Goal: Ask a question

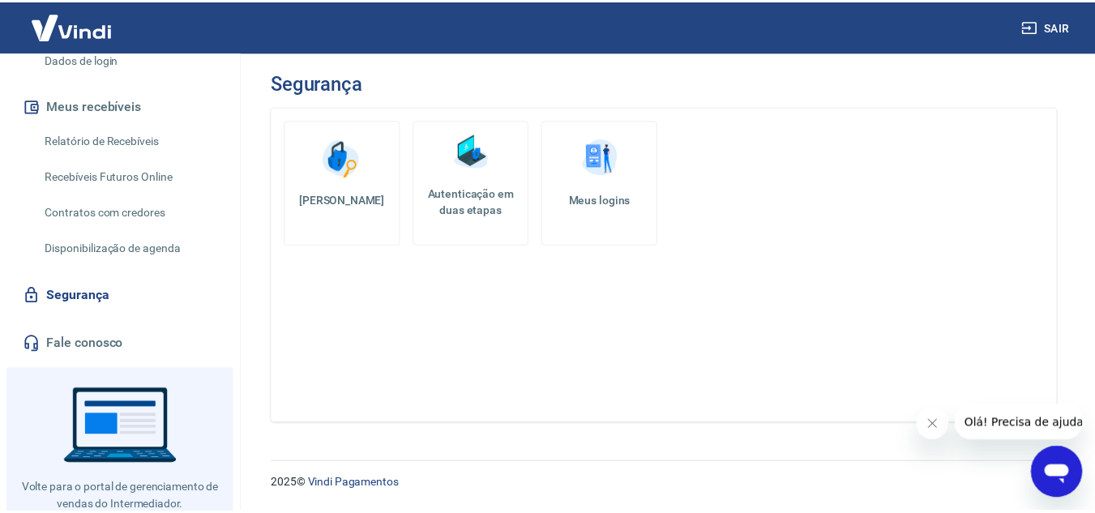
scroll to position [327, 0]
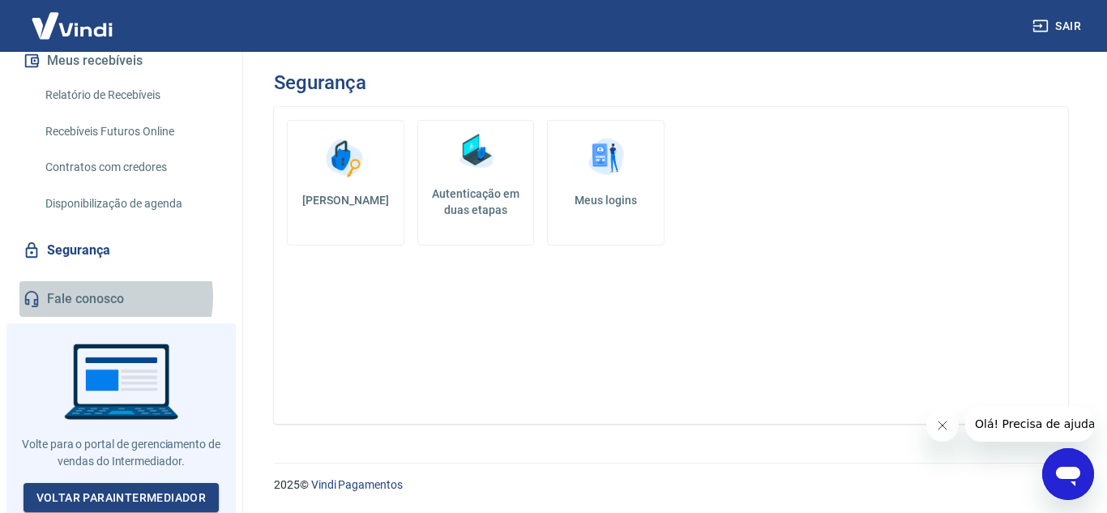
click at [94, 298] on link "Fale conosco" at bounding box center [120, 299] width 203 height 36
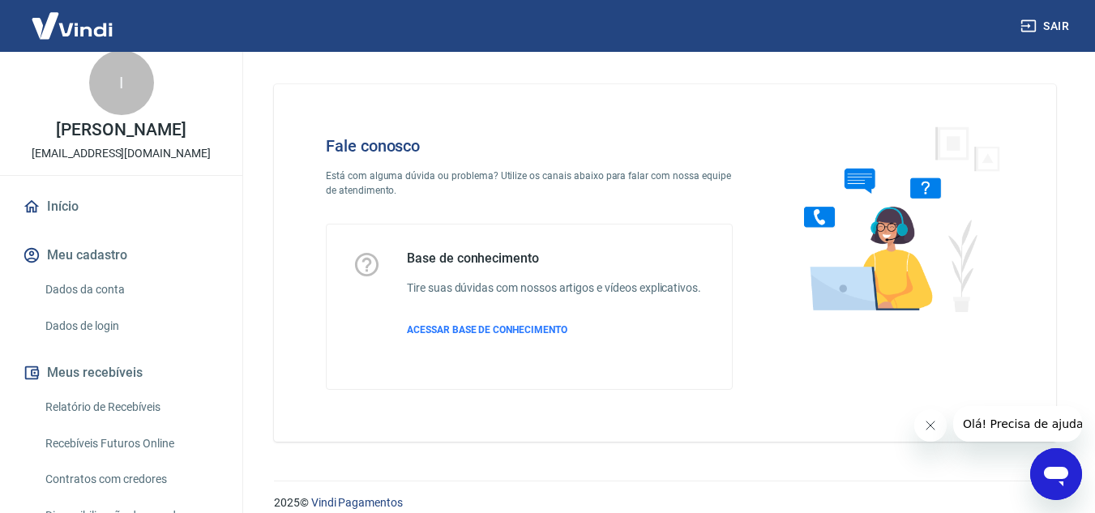
scroll to position [11, 0]
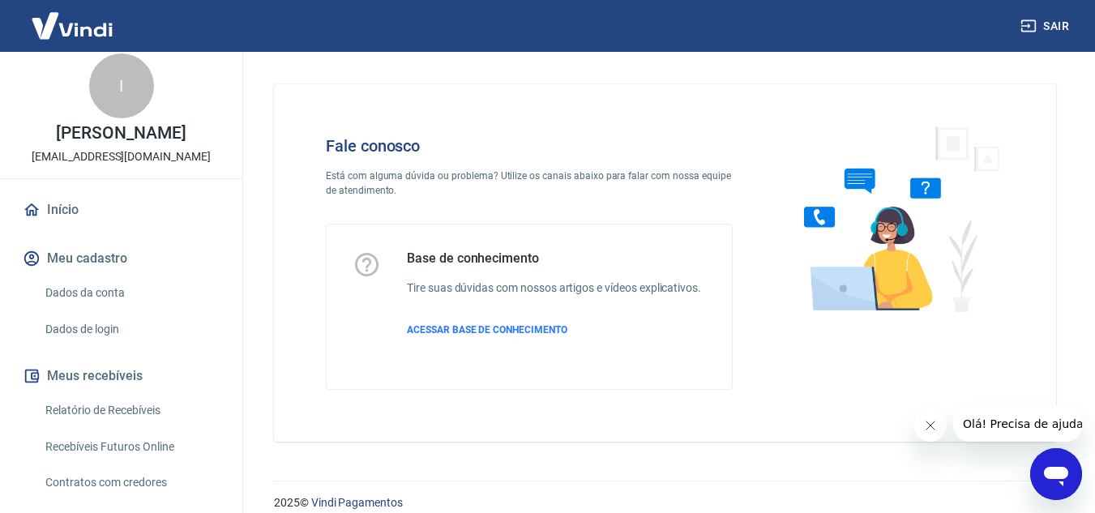
click at [94, 298] on link "Dados da conta" at bounding box center [131, 292] width 184 height 33
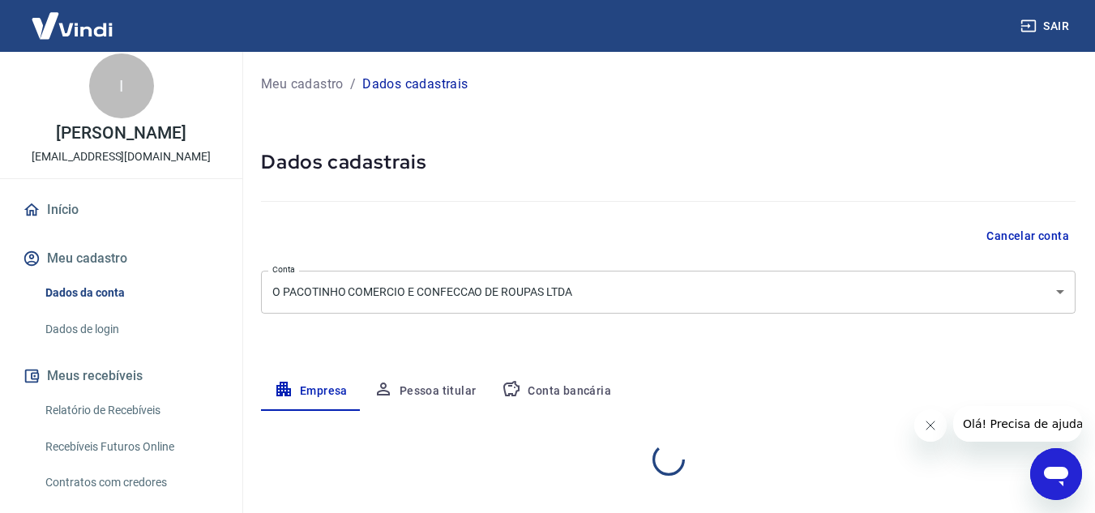
select select "SP"
select select "business"
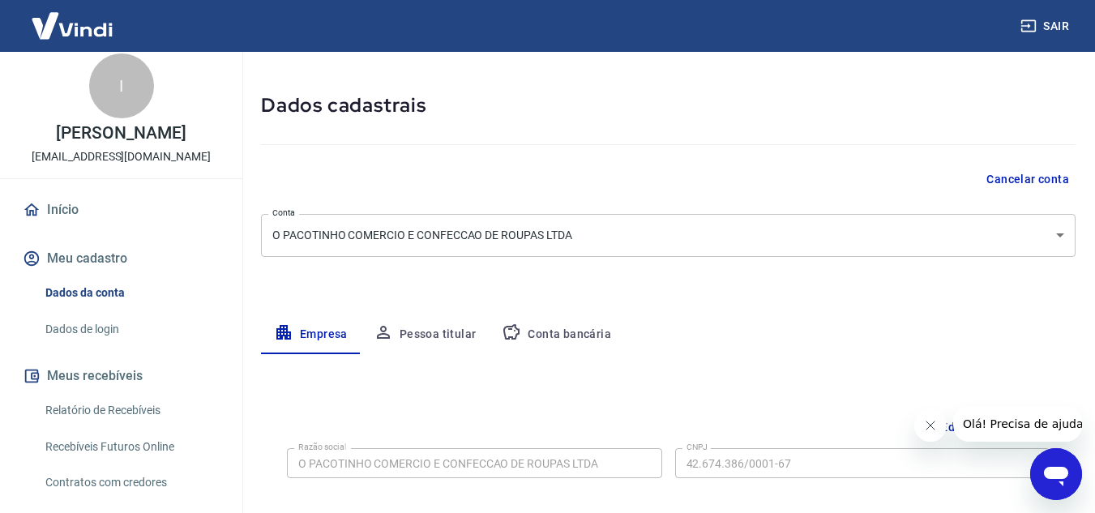
scroll to position [58, 0]
click at [1026, 183] on button "Cancelar conta" at bounding box center [1028, 179] width 96 height 30
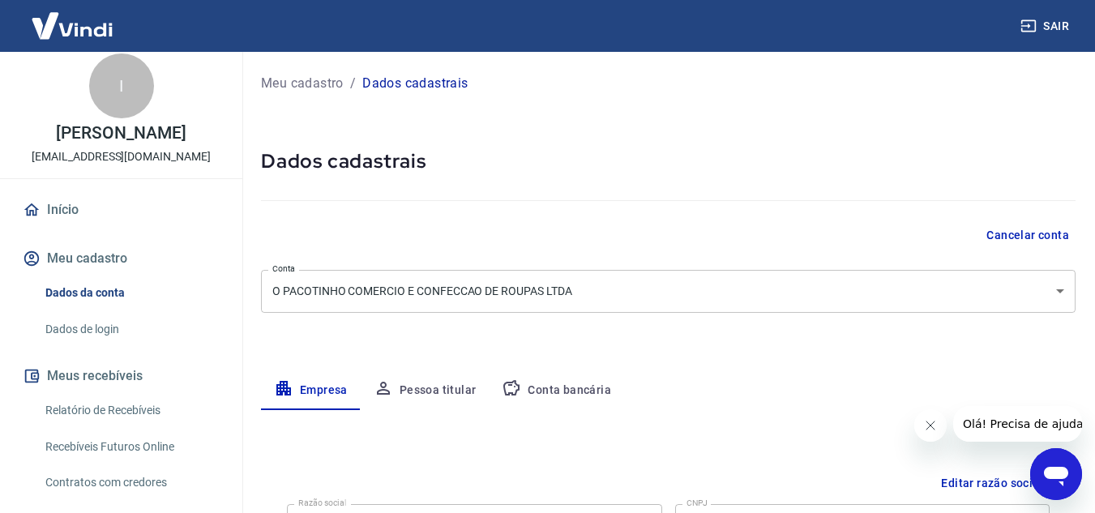
scroll to position [0, 0]
click at [1029, 228] on button "Cancelar conta" at bounding box center [1028, 236] width 96 height 30
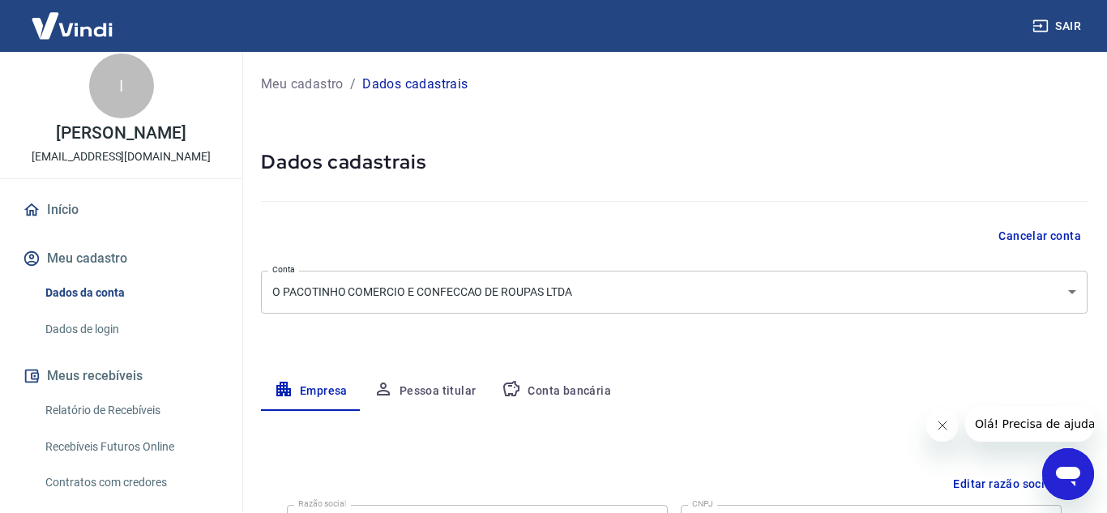
click at [364, 306] on body "Sair I Isadora Palin bebestilo.adm@gmail.com Início Meu cadastro Dados da conta…" at bounding box center [553, 256] width 1107 height 513
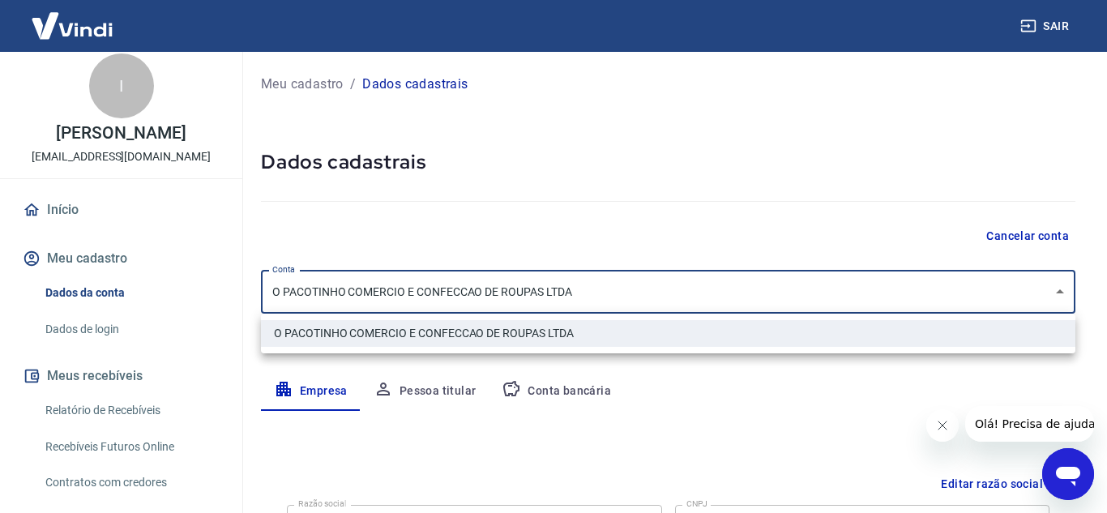
click at [362, 328] on li "O PACOTINHO COMERCIO E CONFECCAO DE ROUPAS LTDA" at bounding box center [668, 333] width 815 height 27
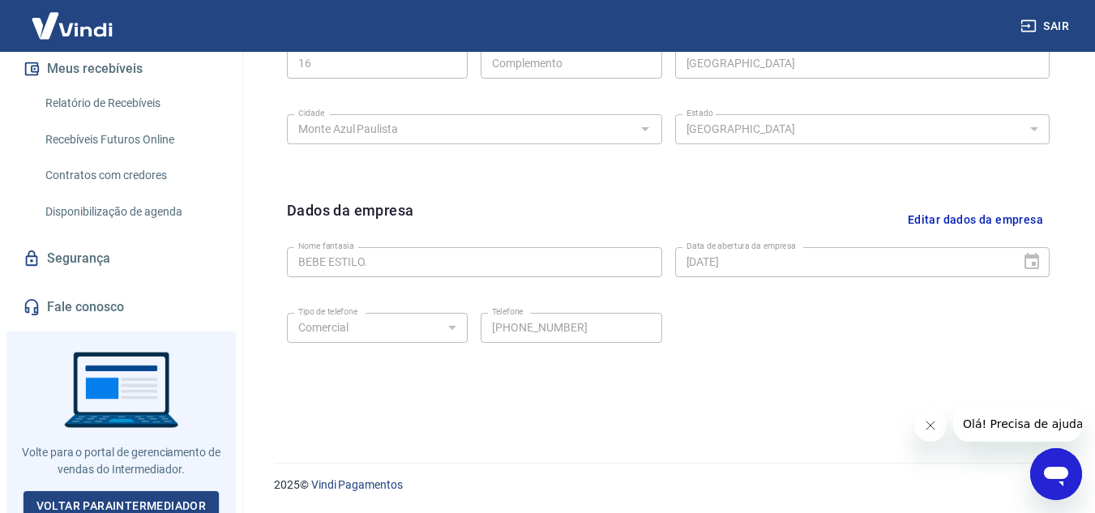
scroll to position [327, 0]
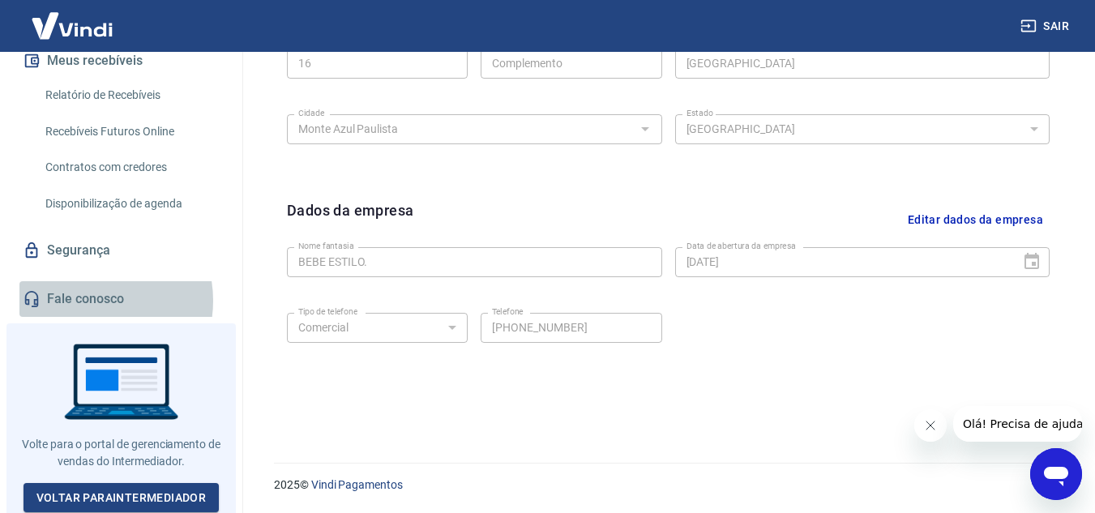
click at [88, 301] on link "Fale conosco" at bounding box center [120, 299] width 203 height 36
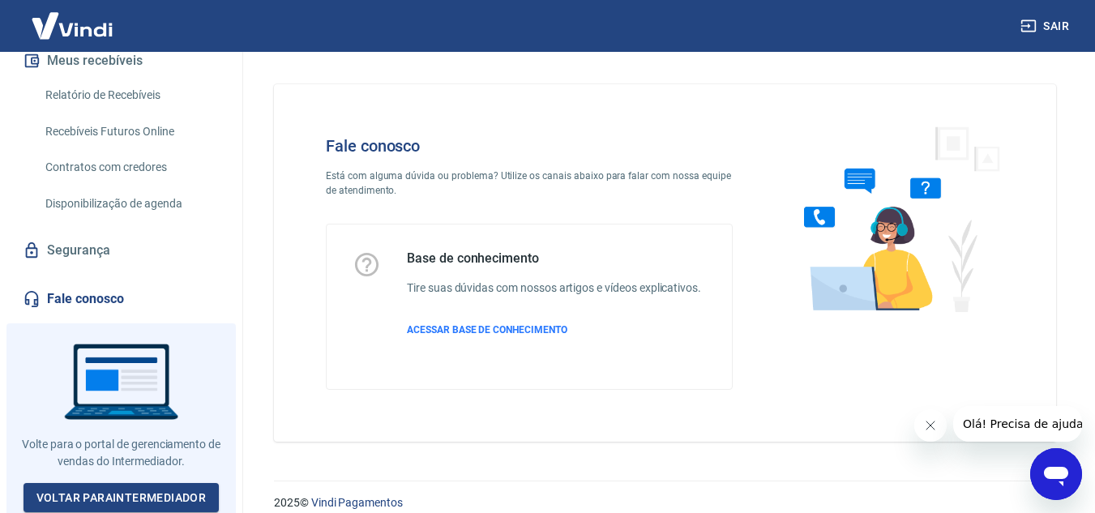
click at [469, 326] on span "ACESSAR BASE DE CONHECIMENTO" at bounding box center [487, 329] width 161 height 11
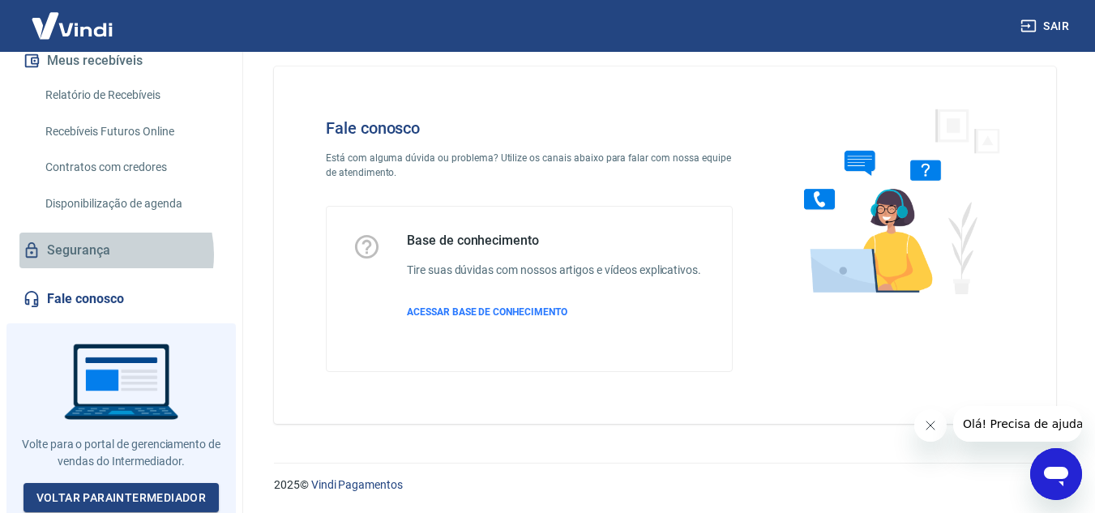
click at [99, 255] on link "Segurança" at bounding box center [120, 251] width 203 height 36
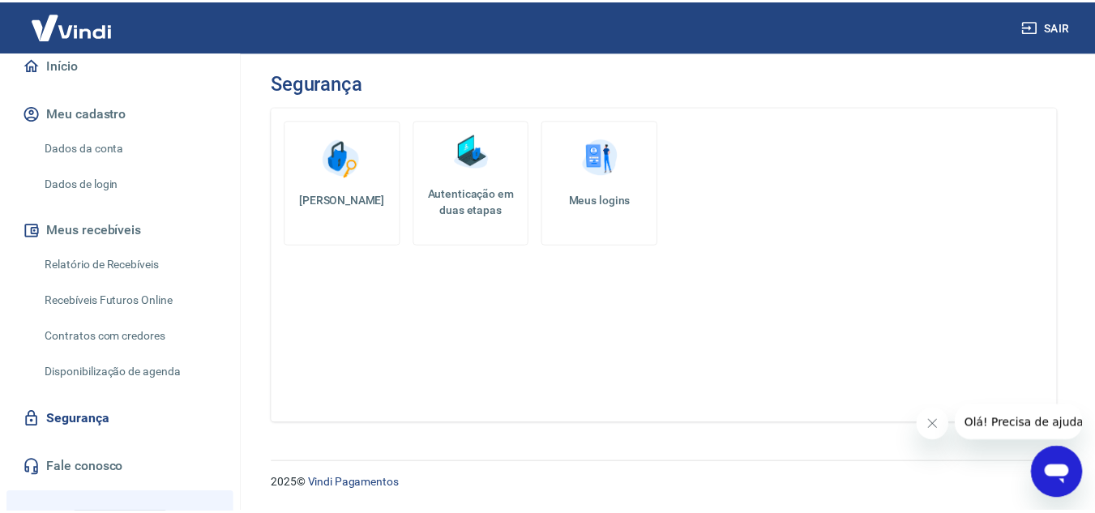
scroll to position [156, 0]
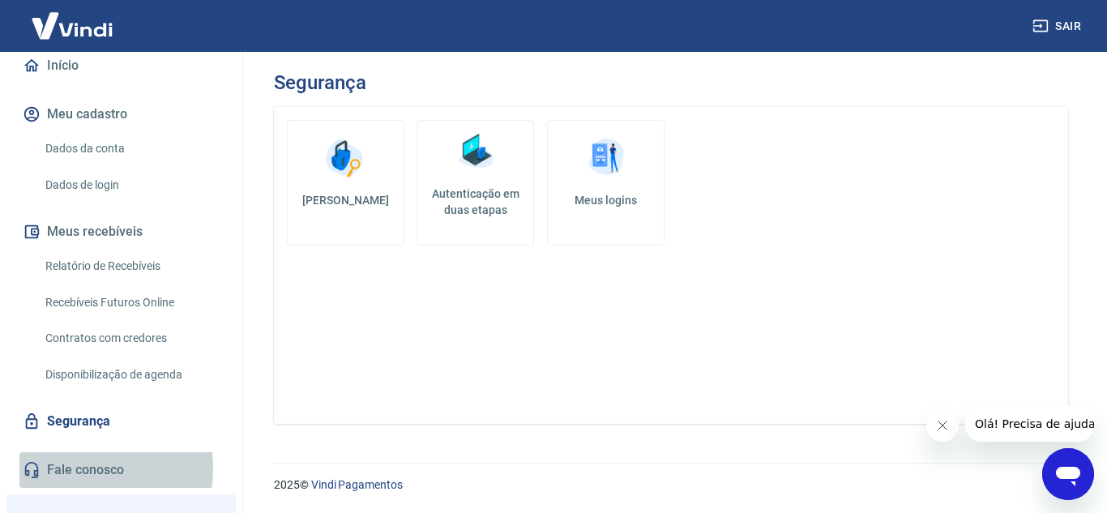
click at [76, 469] on link "Fale conosco" at bounding box center [120, 470] width 203 height 36
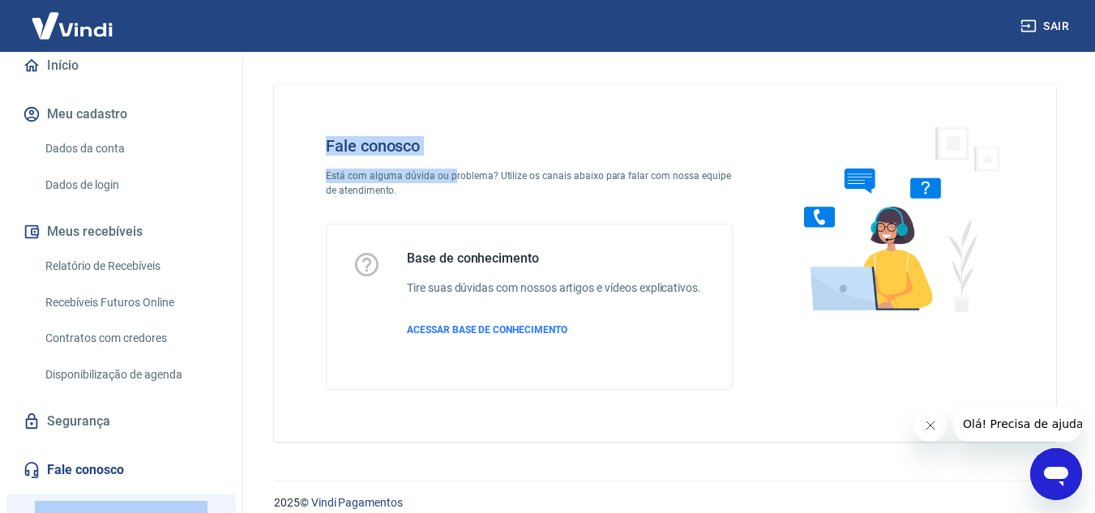
drag, startPoint x: 453, startPoint y: 164, endPoint x: 24, endPoint y: 223, distance: 432.9
click at [24, 223] on div "Sair I Isadora Palin bebestilo.adm@gmail.com Início Meu cadastro Dados da conta…" at bounding box center [547, 256] width 1095 height 513
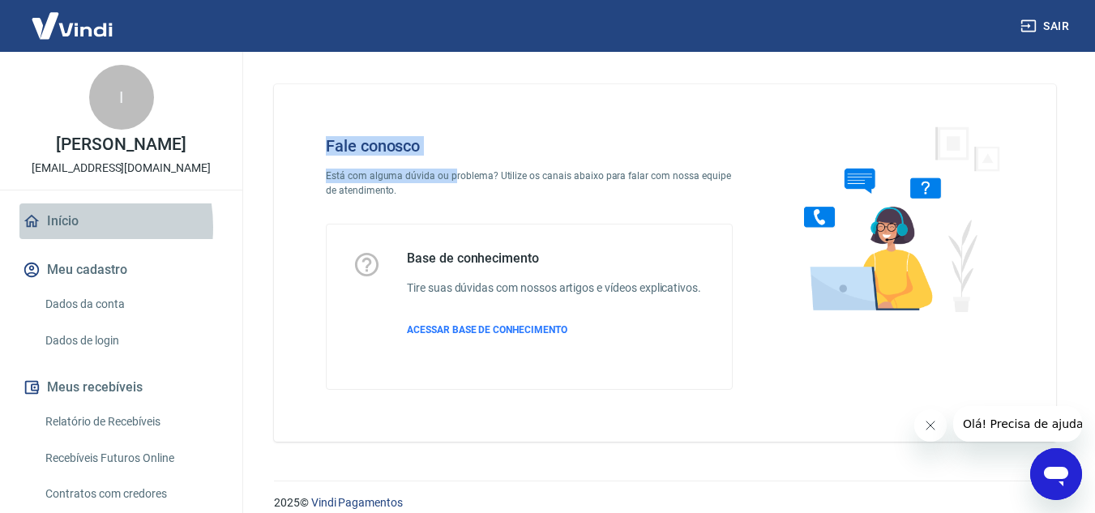
click at [49, 227] on link "Início" at bounding box center [120, 221] width 203 height 36
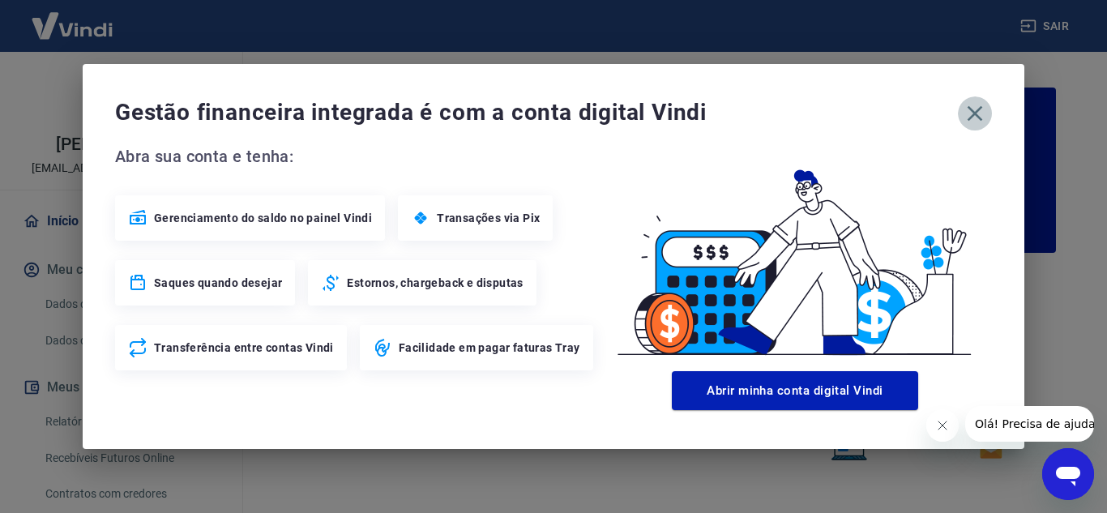
click at [974, 110] on icon "button" at bounding box center [975, 114] width 26 height 26
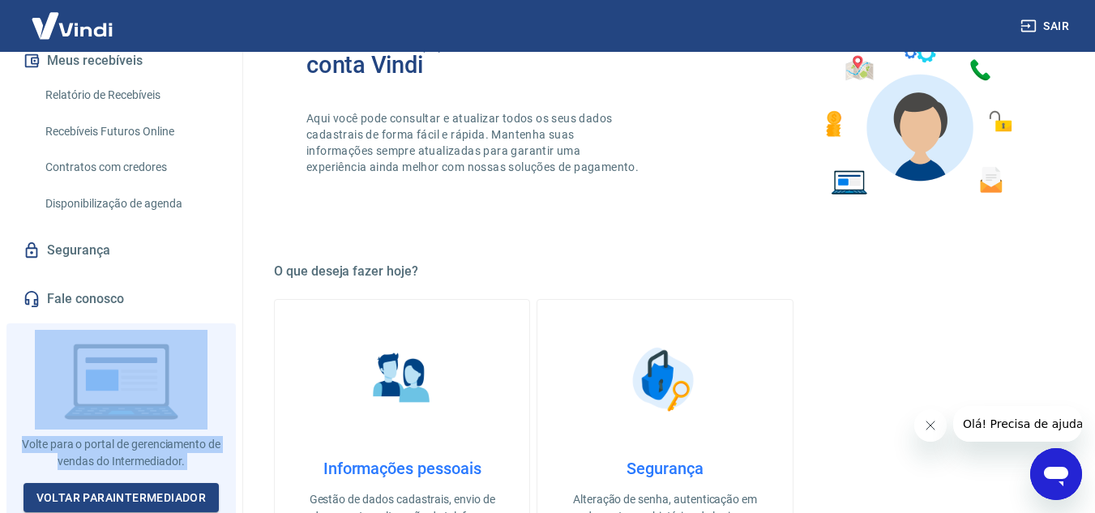
scroll to position [383, 0]
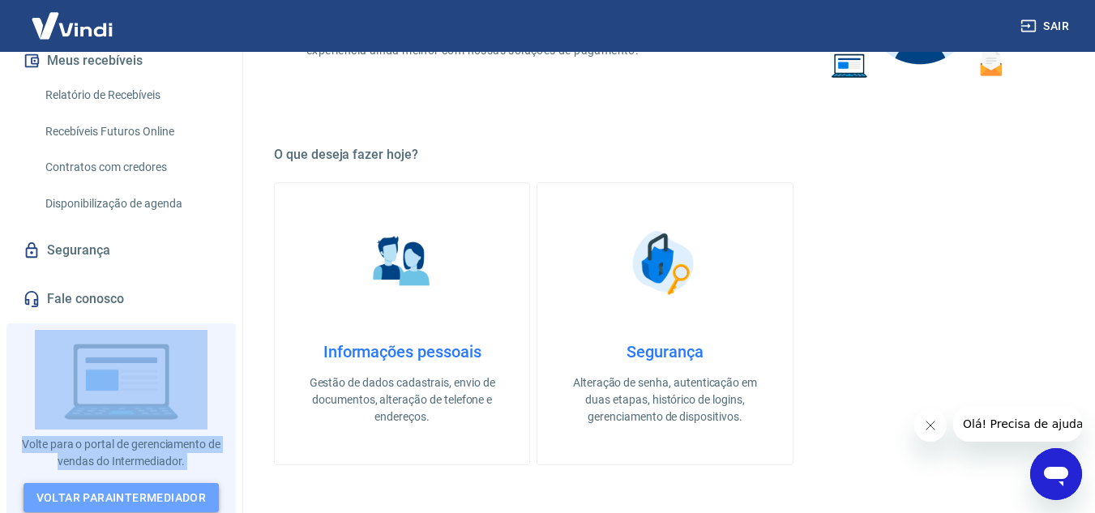
click at [91, 486] on link "Voltar para Intermediador" at bounding box center [122, 498] width 196 height 30
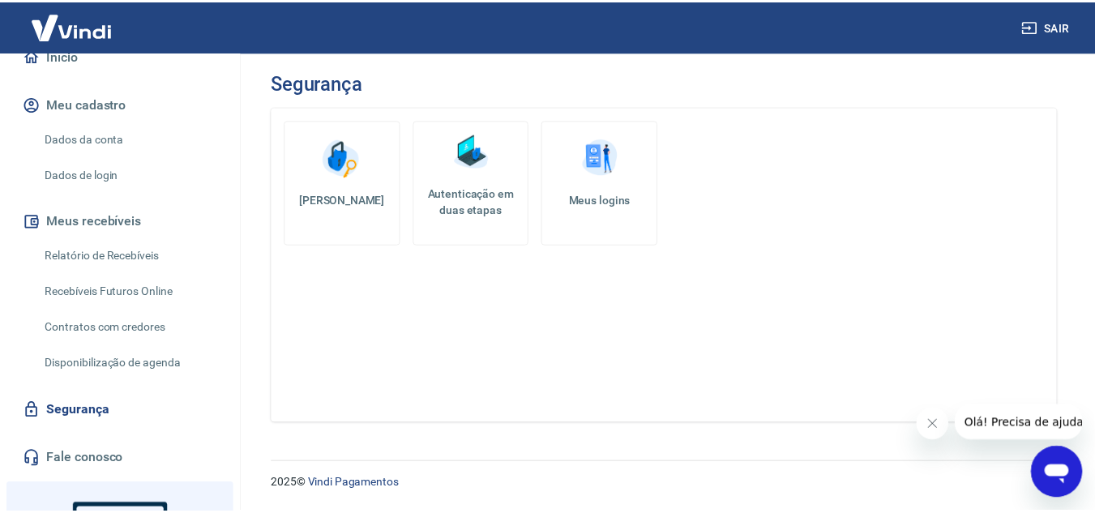
scroll to position [165, 0]
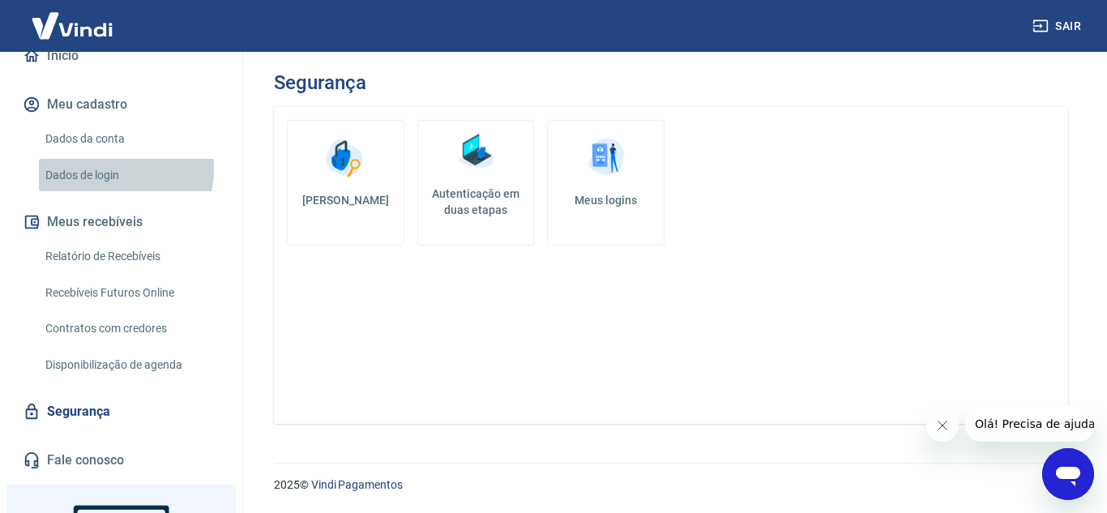
click at [101, 168] on link "Dados de login" at bounding box center [131, 175] width 184 height 33
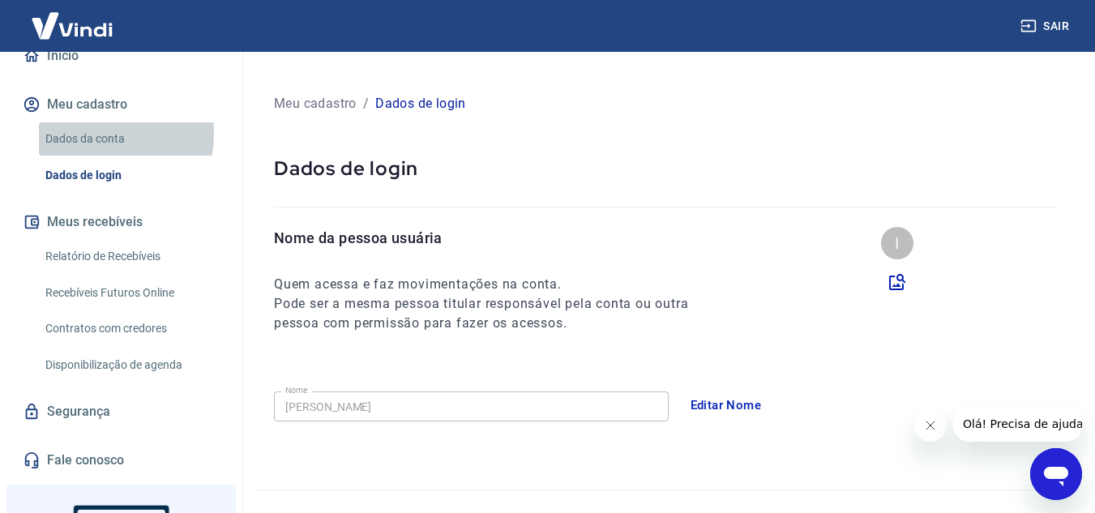
click at [96, 134] on link "Dados da conta" at bounding box center [131, 138] width 184 height 33
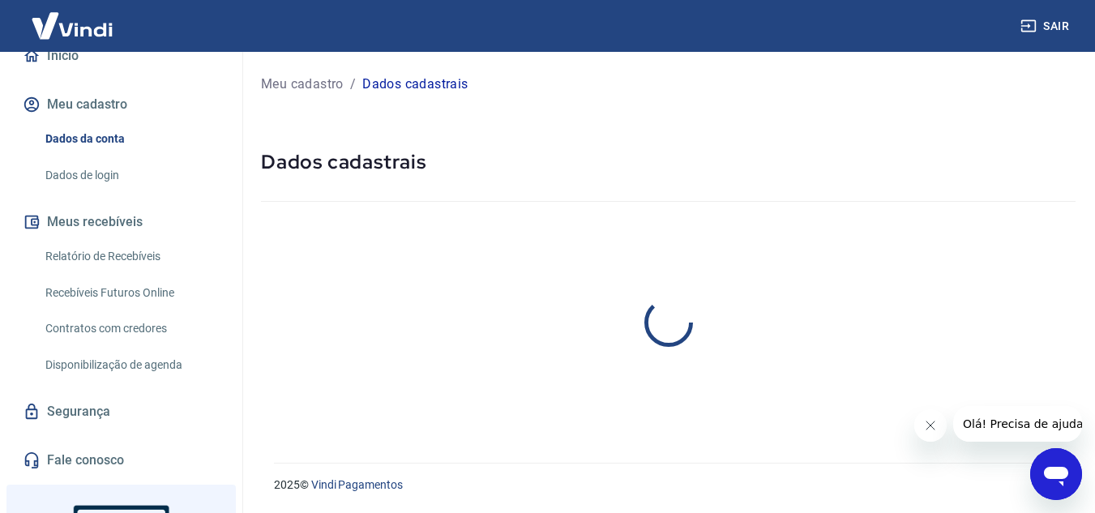
select select "SP"
select select "business"
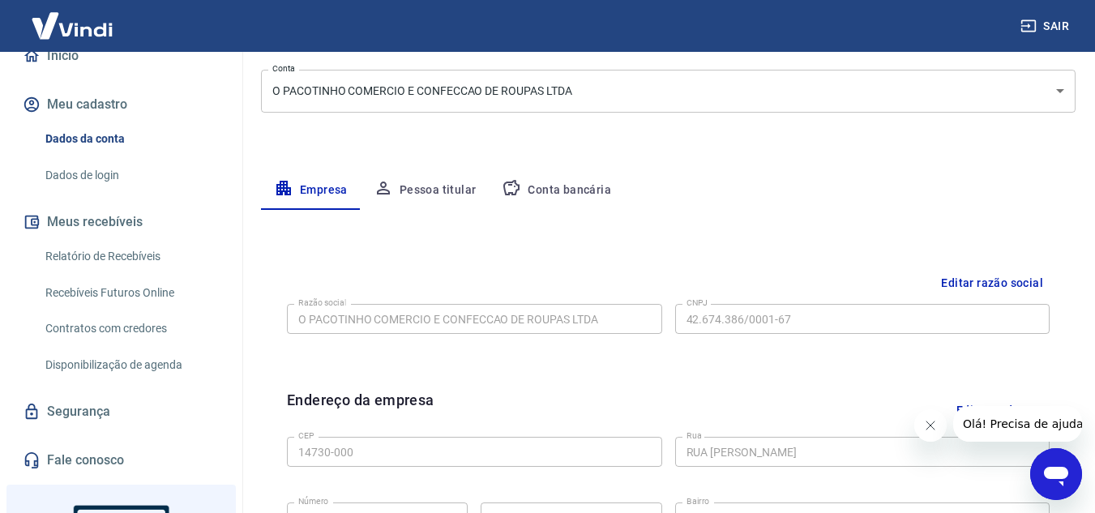
scroll to position [199, 0]
click at [426, 194] on button "Pessoa titular" at bounding box center [425, 192] width 129 height 39
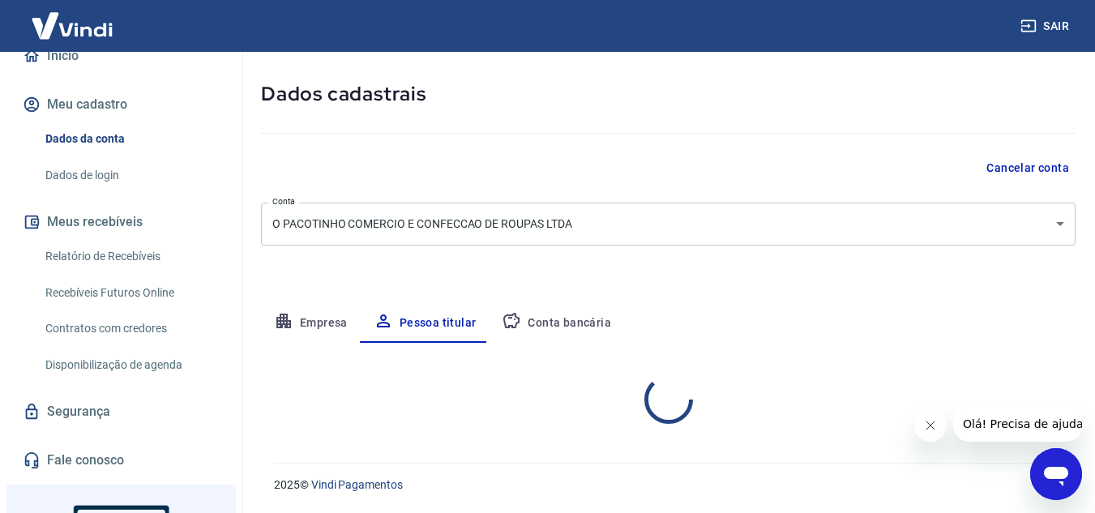
scroll to position [135, 0]
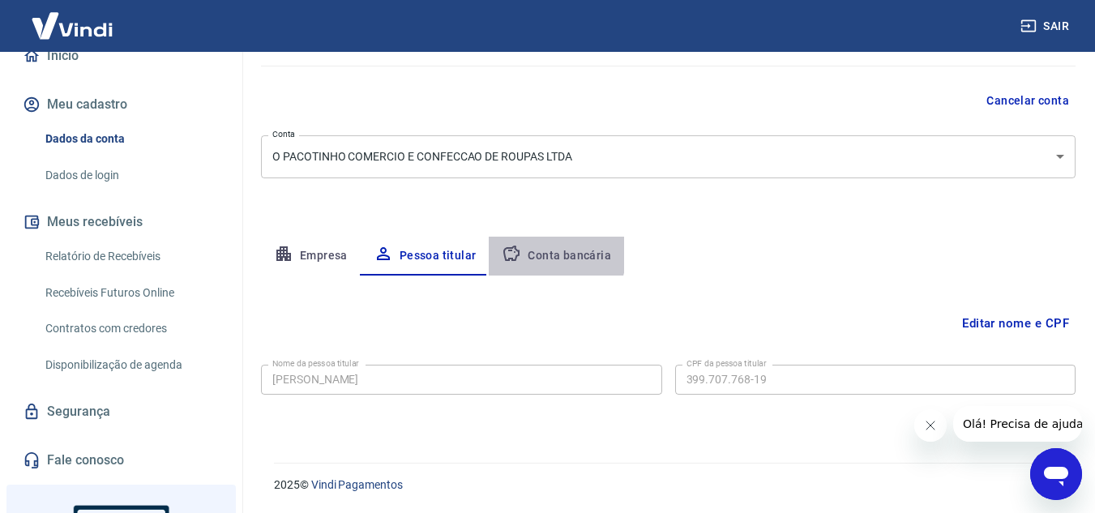
click at [528, 251] on button "Conta bancária" at bounding box center [556, 256] width 135 height 39
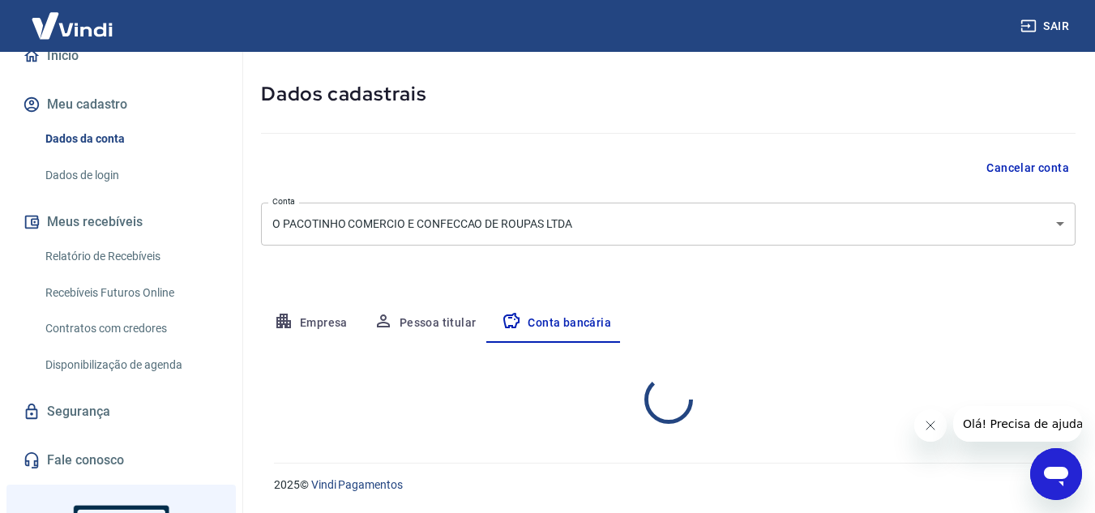
select select "1"
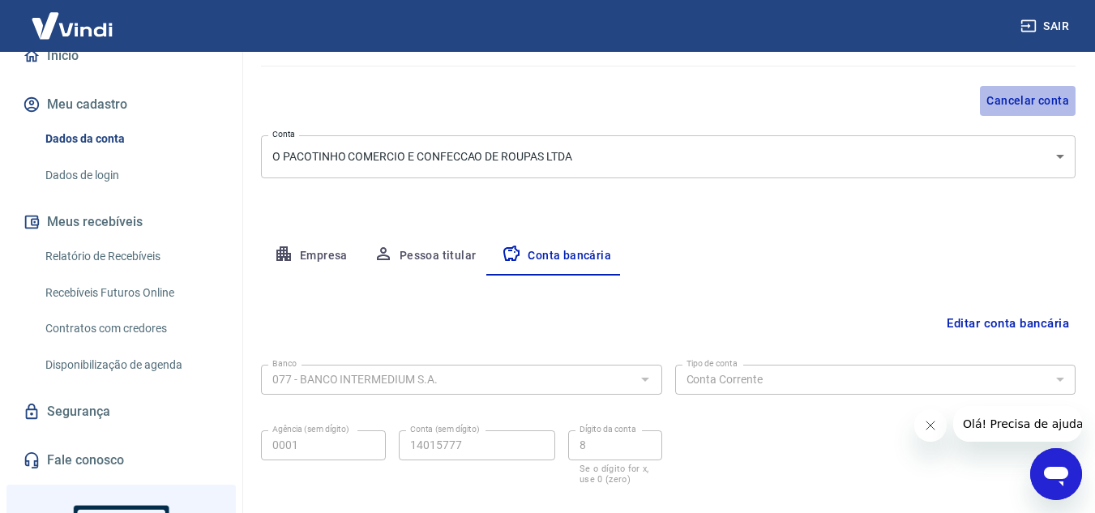
click at [1004, 100] on button "Cancelar conta" at bounding box center [1028, 101] width 96 height 30
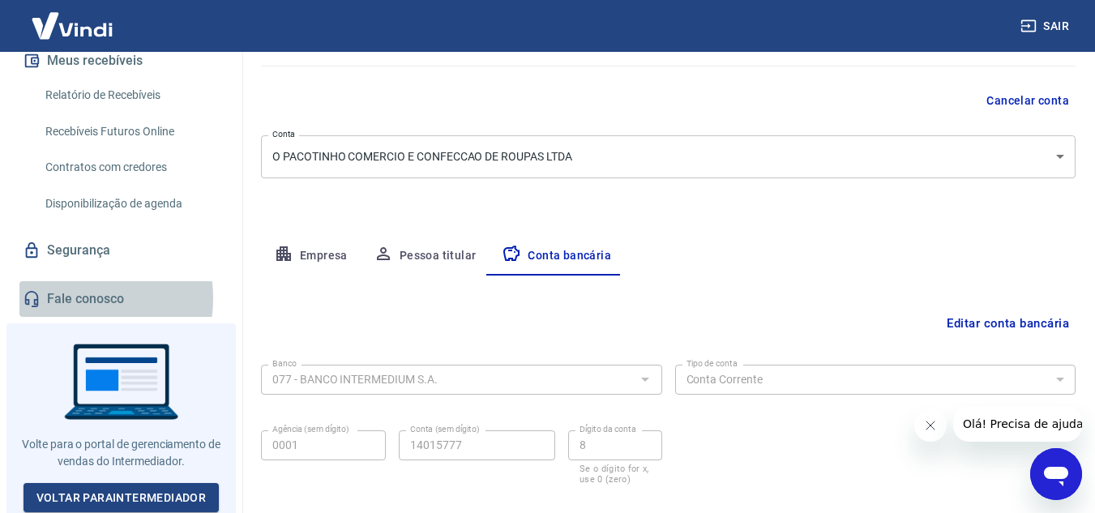
click at [74, 298] on link "Fale conosco" at bounding box center [120, 299] width 203 height 36
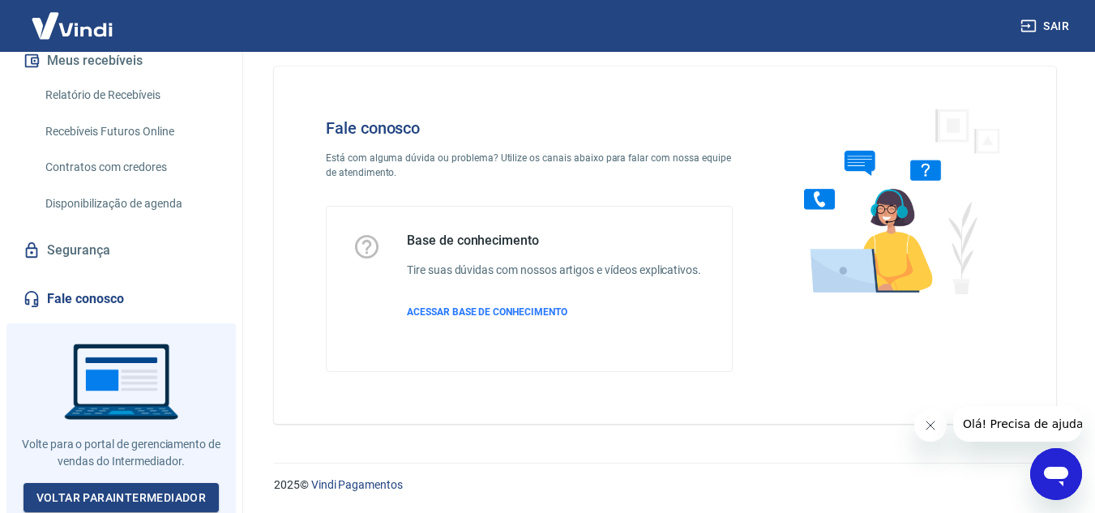
scroll to position [18, 0]
click at [504, 309] on span "ACESSAR BASE DE CONHECIMENTO" at bounding box center [487, 311] width 161 height 11
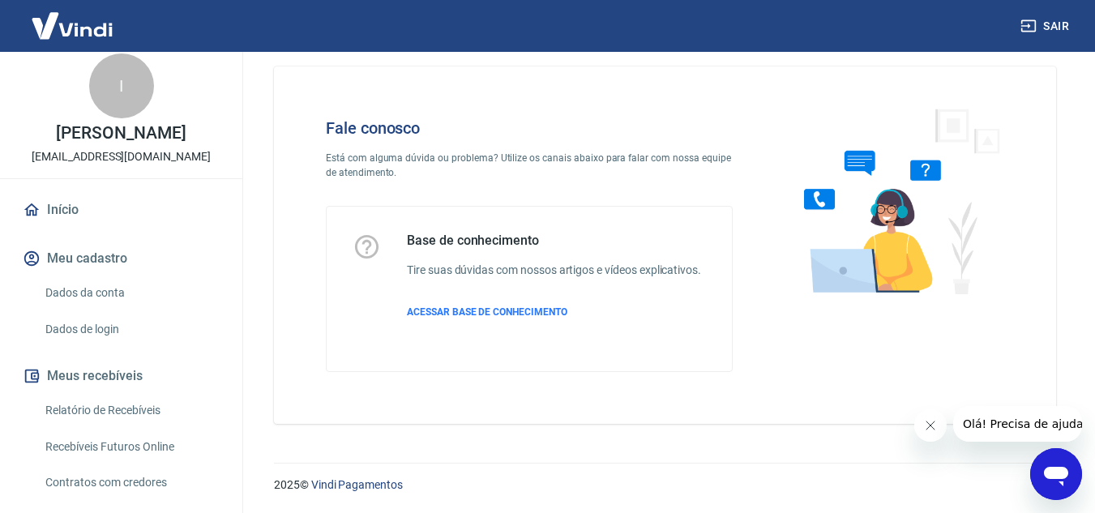
scroll to position [0, 0]
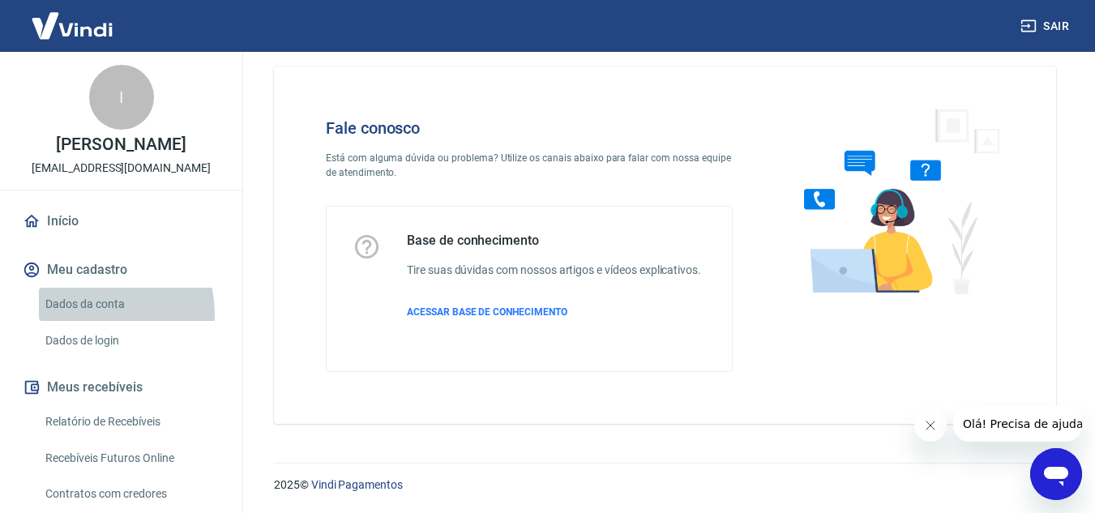
click at [96, 314] on link "Dados da conta" at bounding box center [131, 304] width 184 height 33
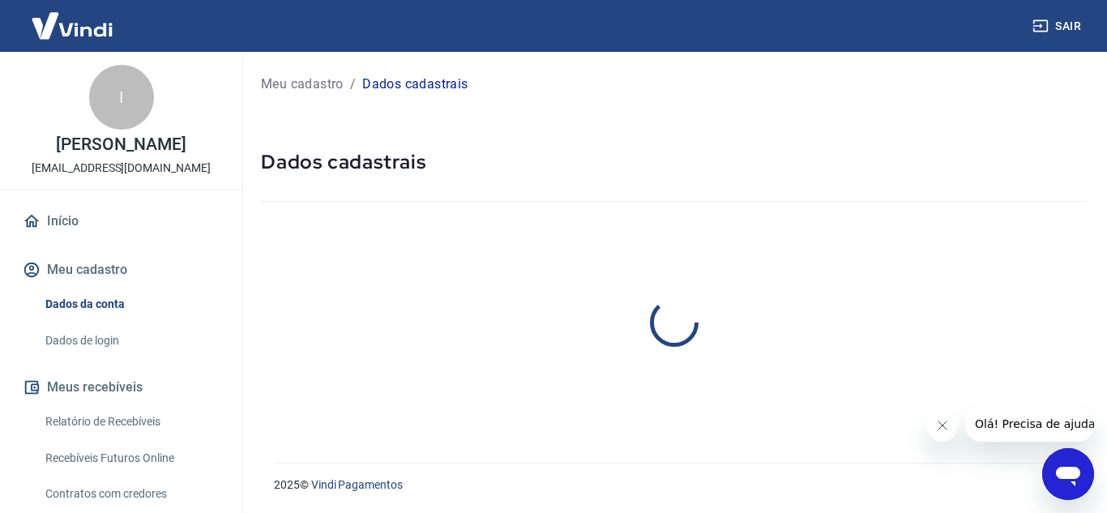
select select "SP"
select select "business"
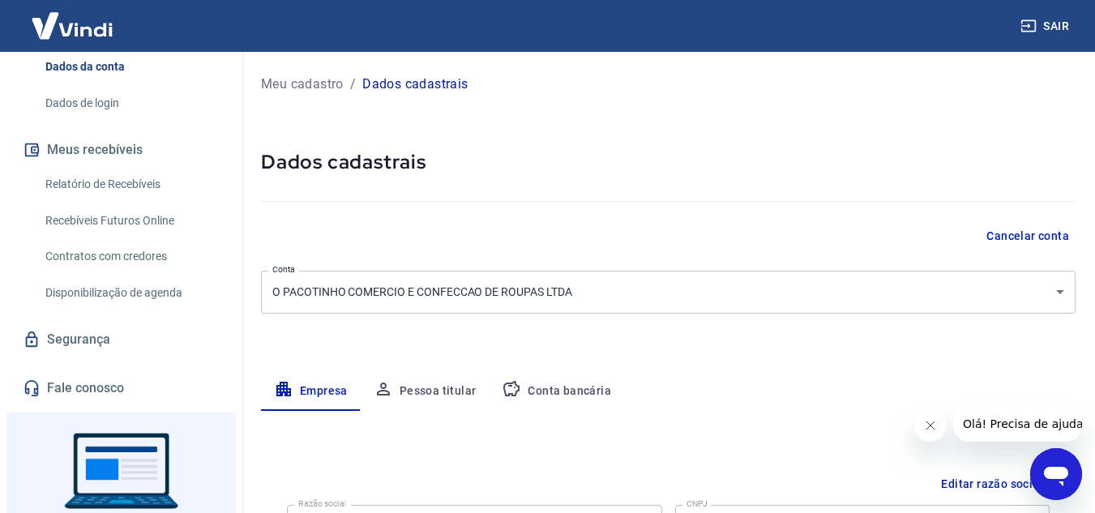
scroll to position [239, 0]
click at [412, 390] on button "Pessoa titular" at bounding box center [425, 391] width 129 height 39
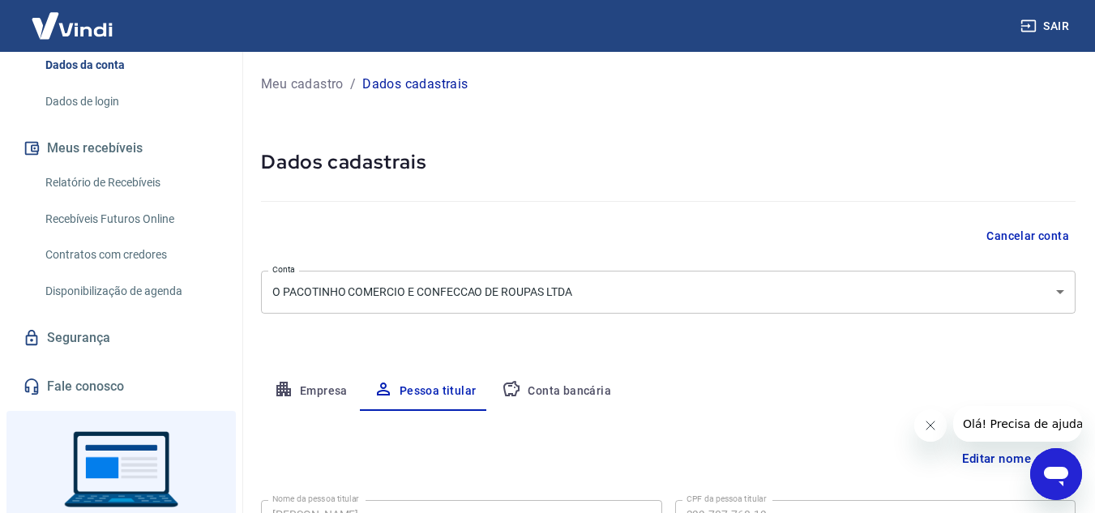
scroll to position [135, 0]
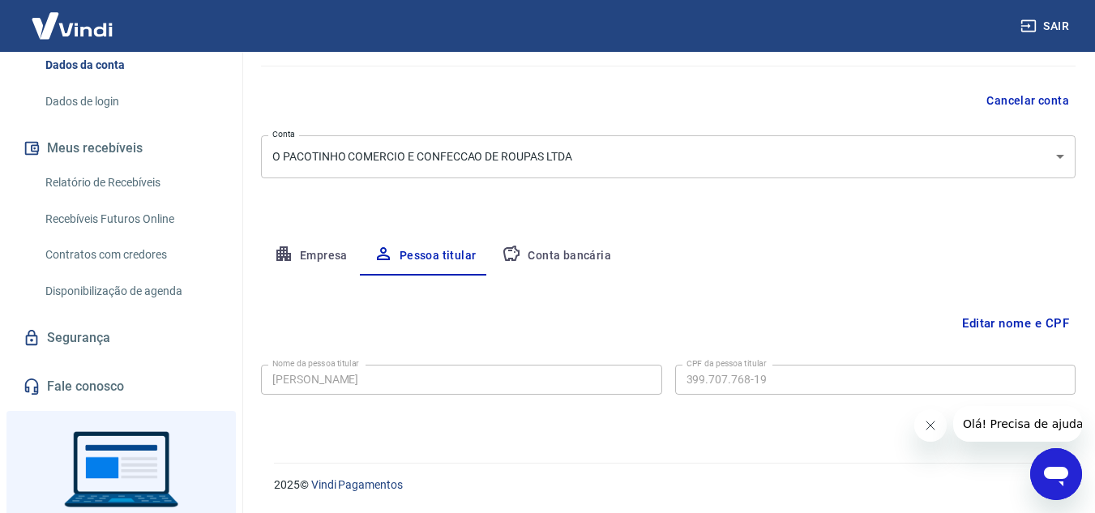
click at [991, 320] on button "Editar nome e CPF" at bounding box center [1016, 323] width 120 height 31
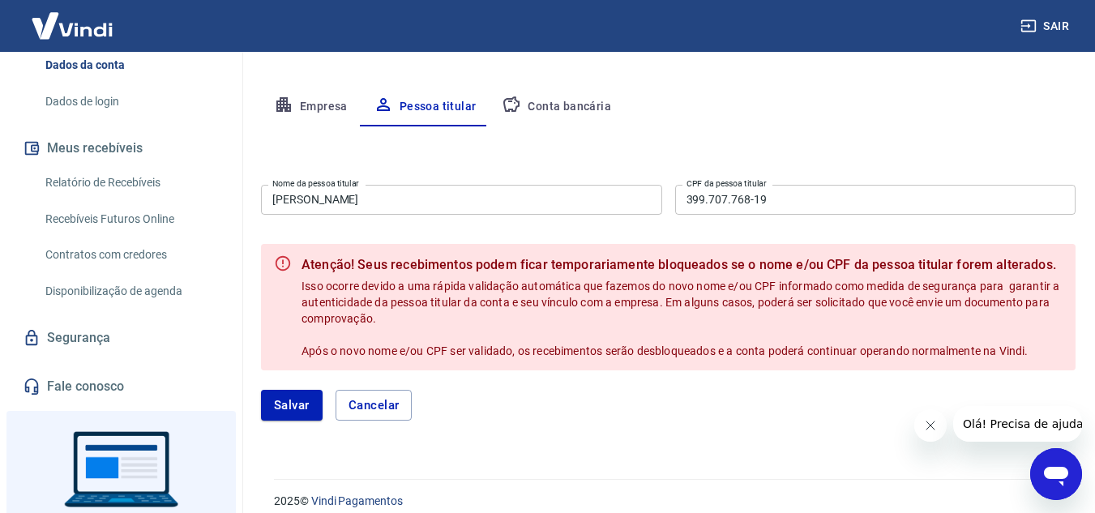
scroll to position [301, 0]
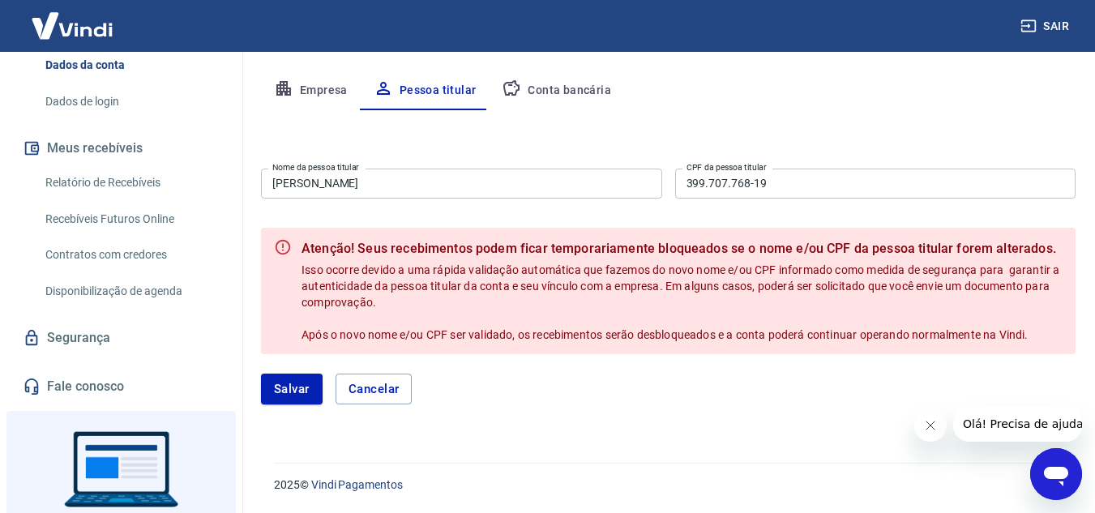
click at [327, 192] on input "Isadora Palin" at bounding box center [461, 184] width 401 height 30
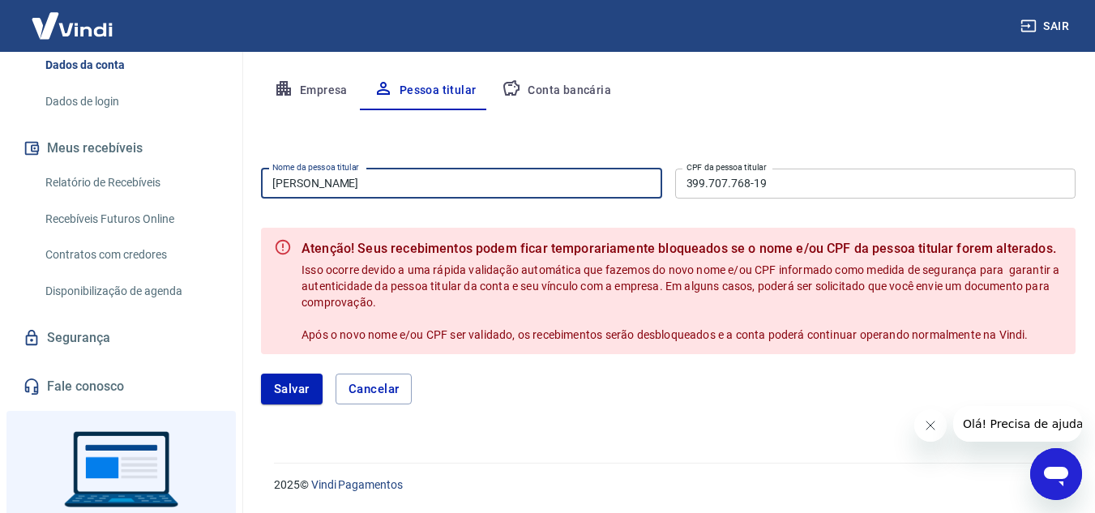
click at [558, 75] on button "Conta bancária" at bounding box center [556, 90] width 135 height 39
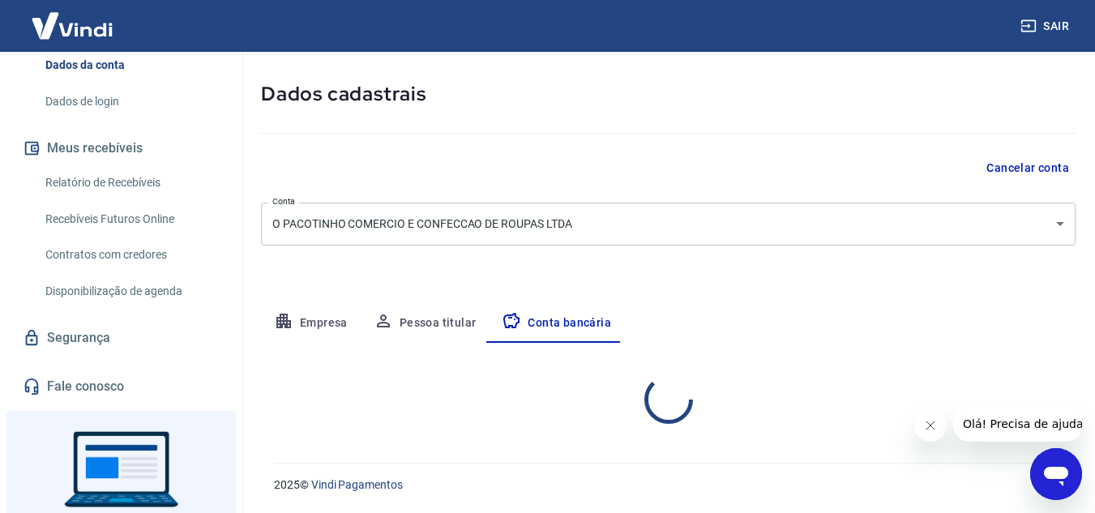
select select "1"
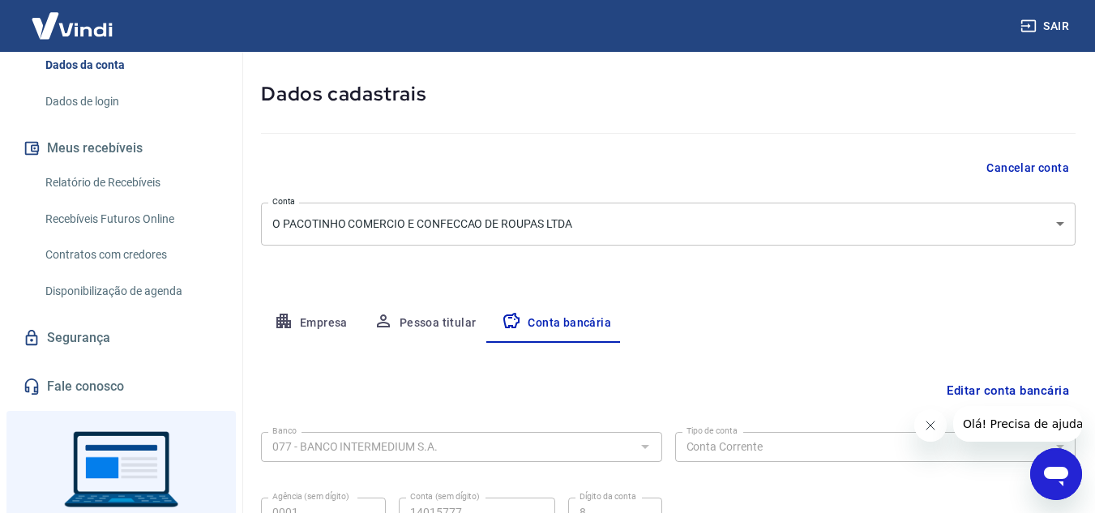
scroll to position [225, 0]
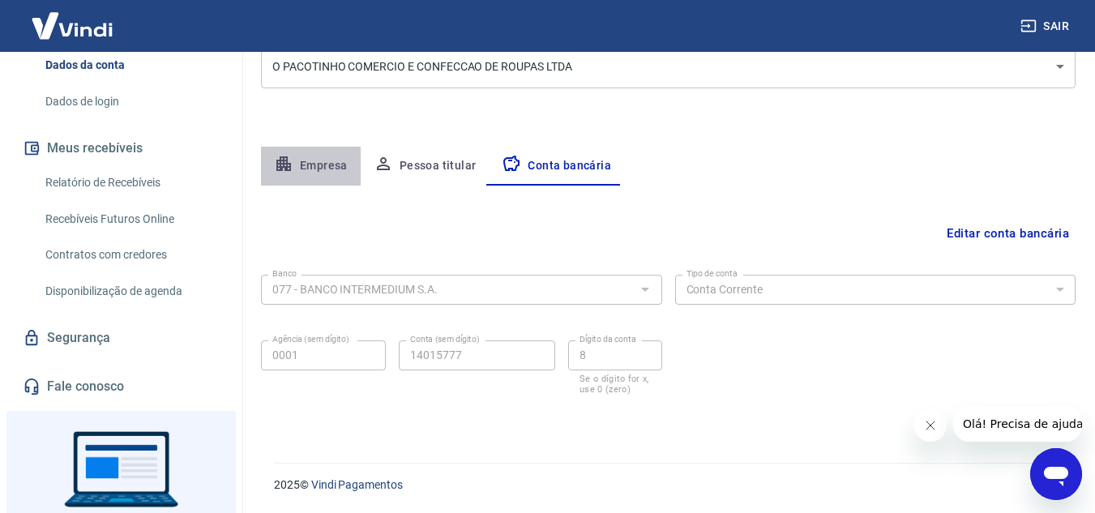
click at [338, 163] on button "Empresa" at bounding box center [311, 166] width 100 height 39
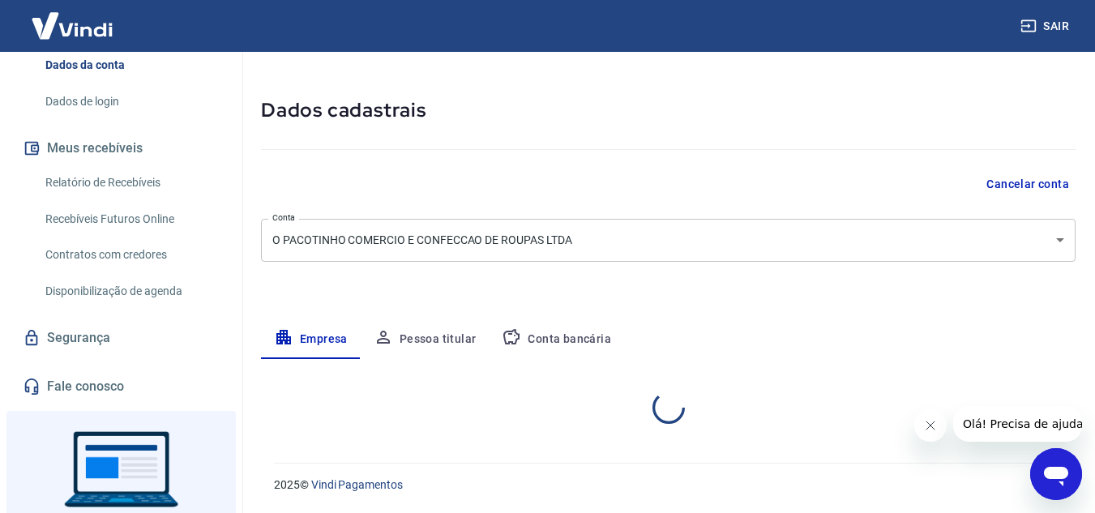
select select "SP"
select select "business"
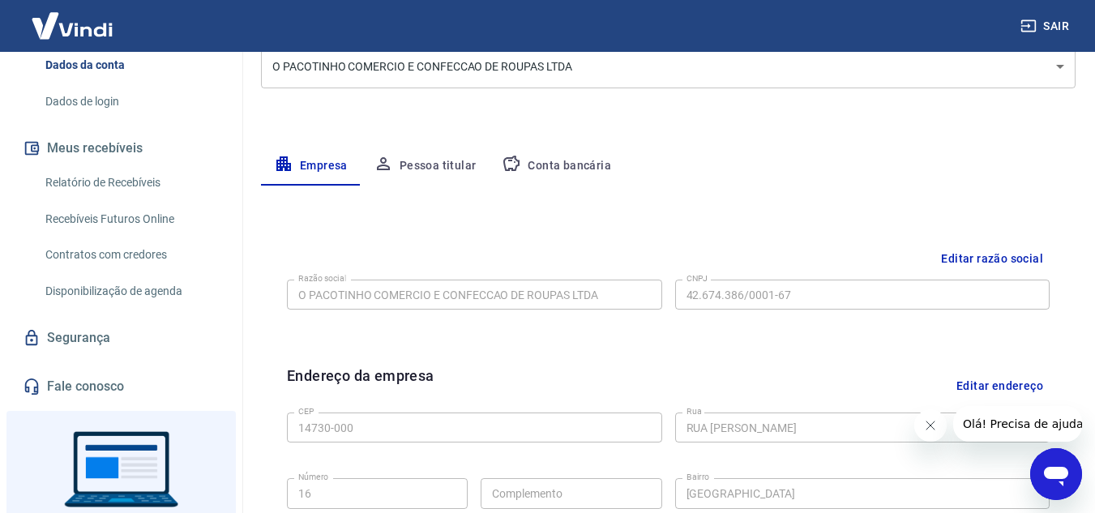
click at [473, 310] on div "Razão social O PACOTINHO COMERCIO E CONFECCAO DE ROUPAS LTDA Razão social CNPJ …" at bounding box center [668, 293] width 763 height 40
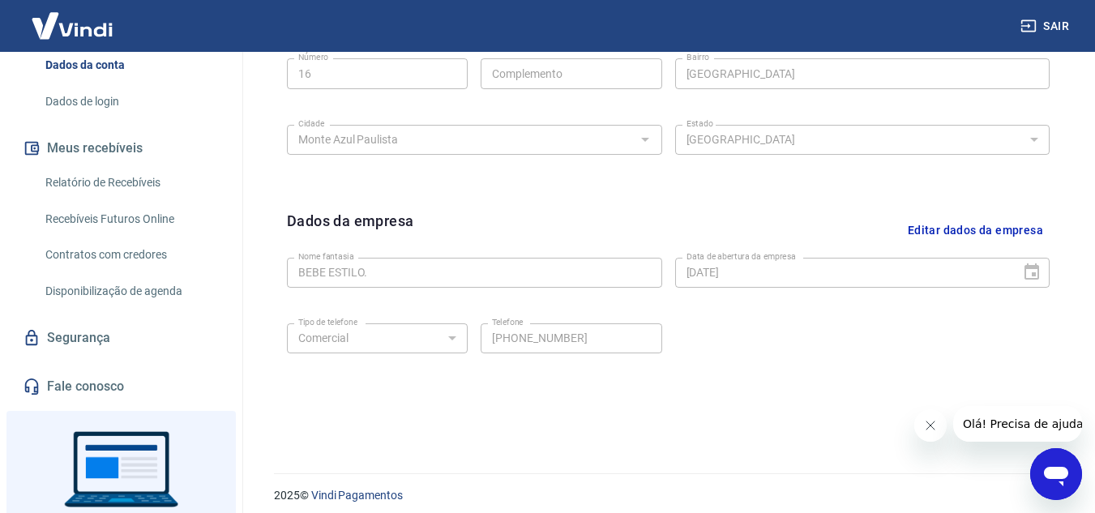
scroll to position [656, 0]
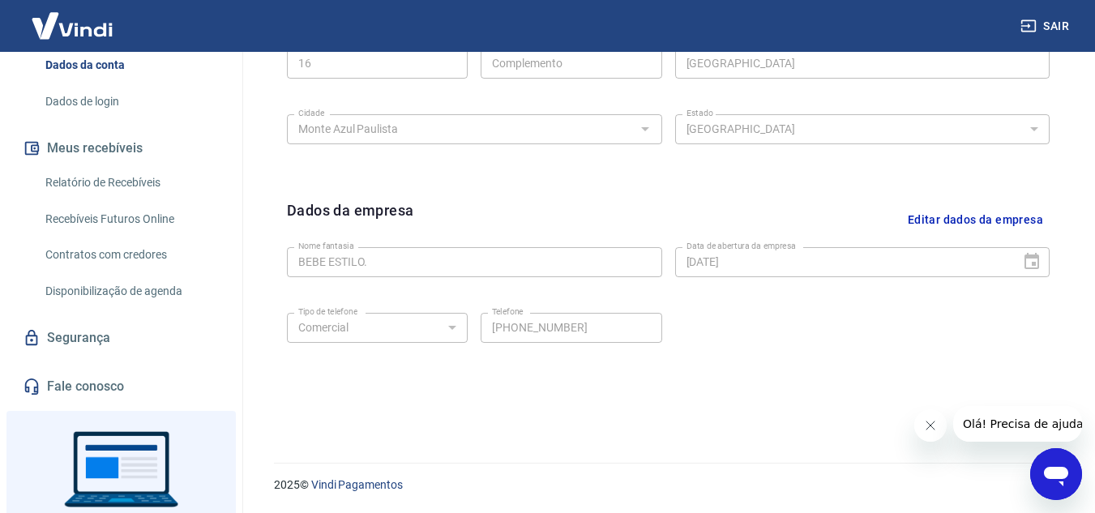
click at [953, 202] on button "Editar dados da empresa" at bounding box center [975, 219] width 148 height 41
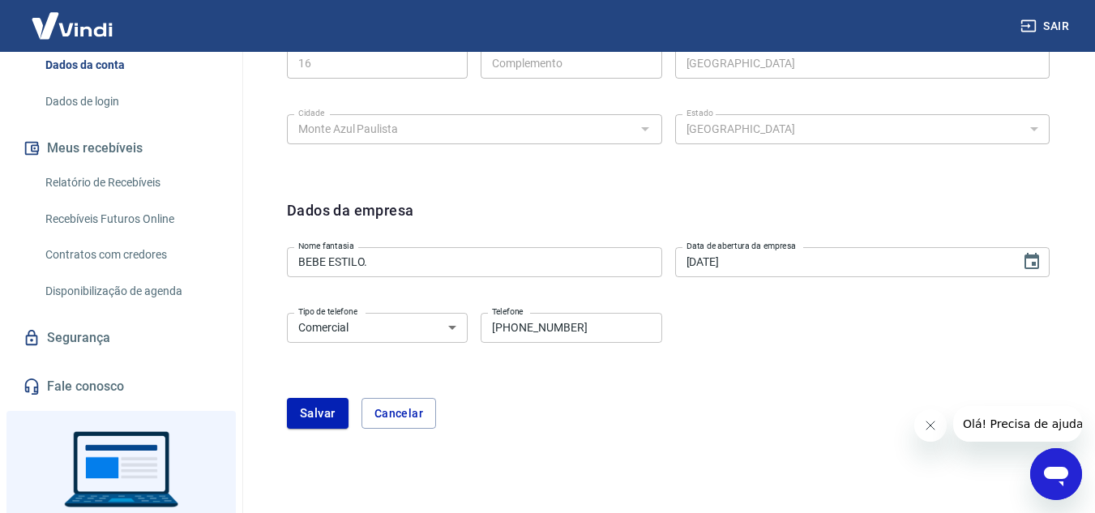
scroll to position [706, 0]
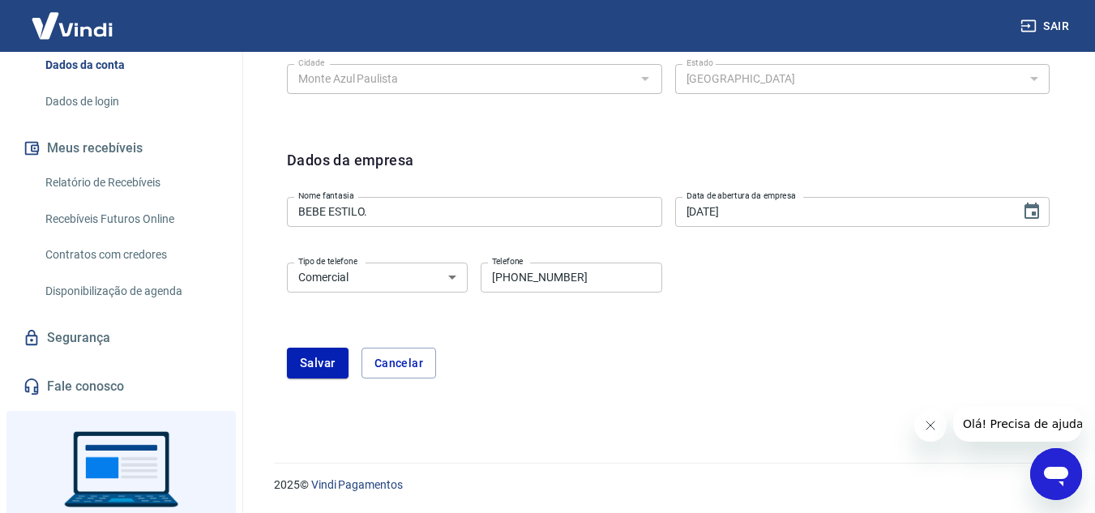
click at [83, 390] on link "Fale conosco" at bounding box center [120, 387] width 203 height 36
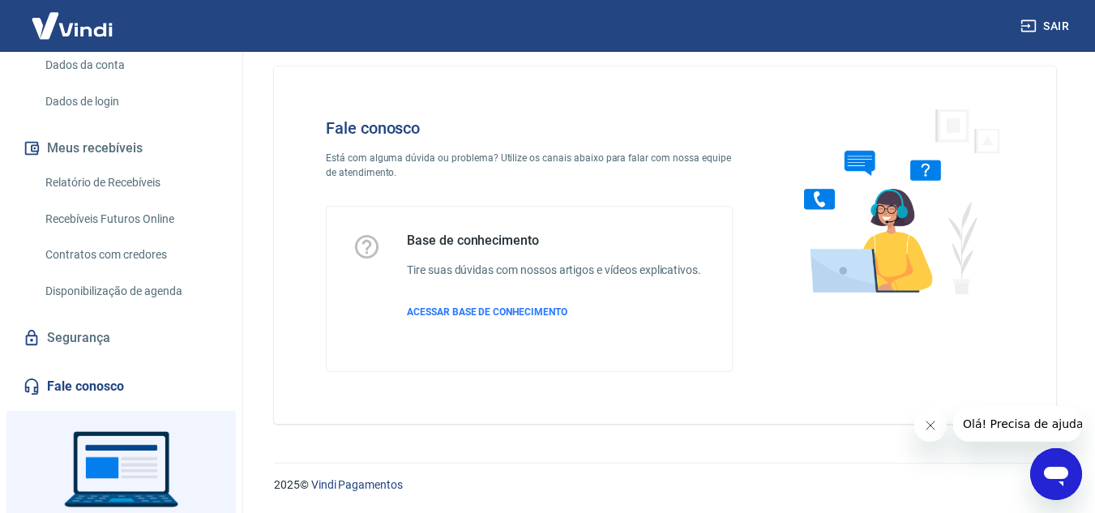
scroll to position [18, 0]
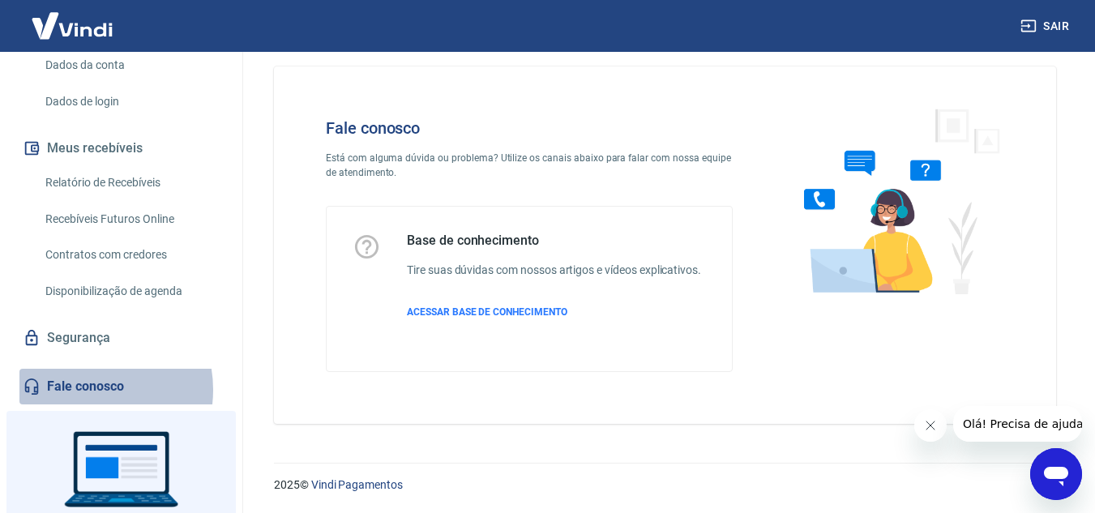
click at [83, 390] on link "Fale conosco" at bounding box center [120, 387] width 203 height 36
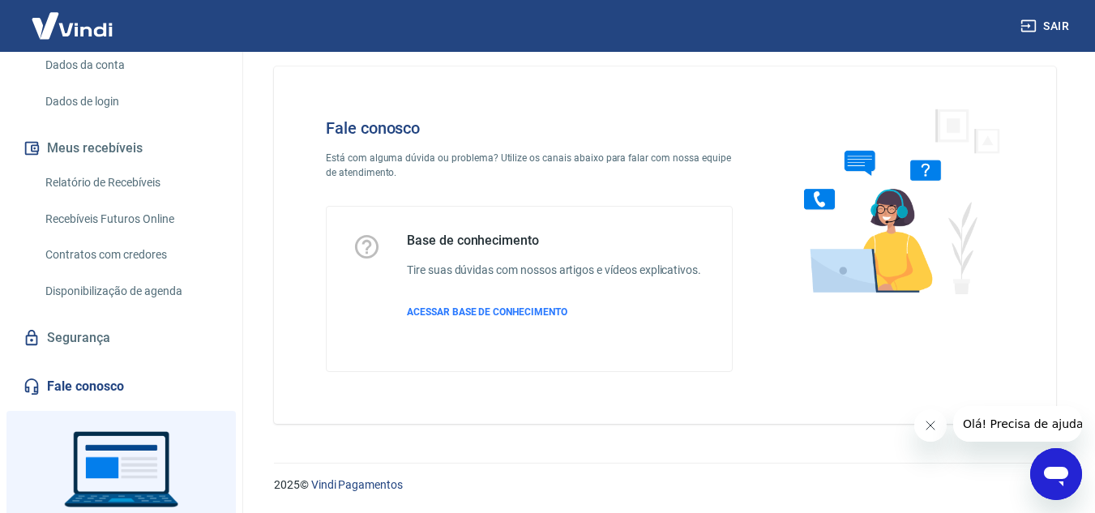
click at [1052, 464] on icon "Abrir janela de mensagens" at bounding box center [1056, 474] width 29 height 29
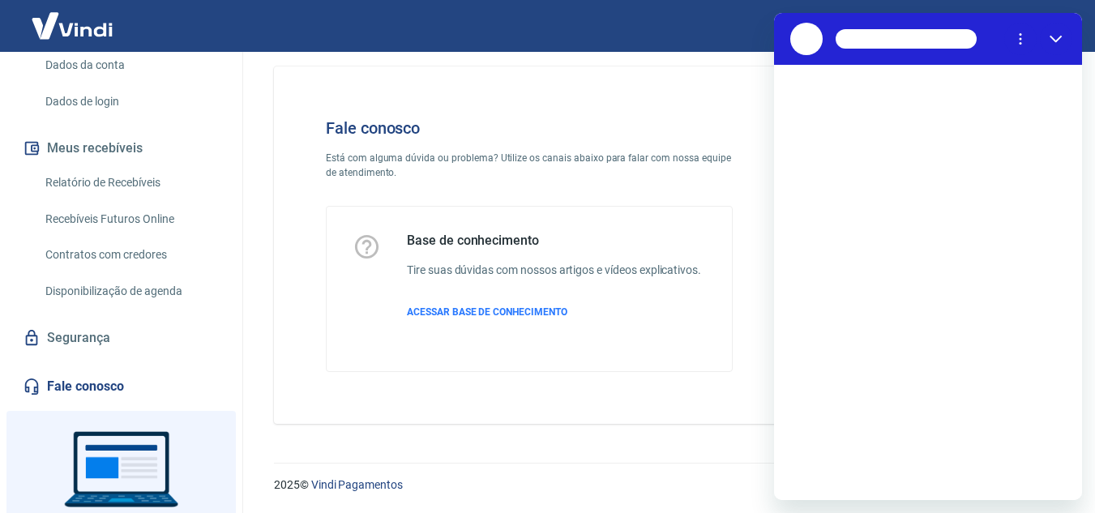
scroll to position [0, 0]
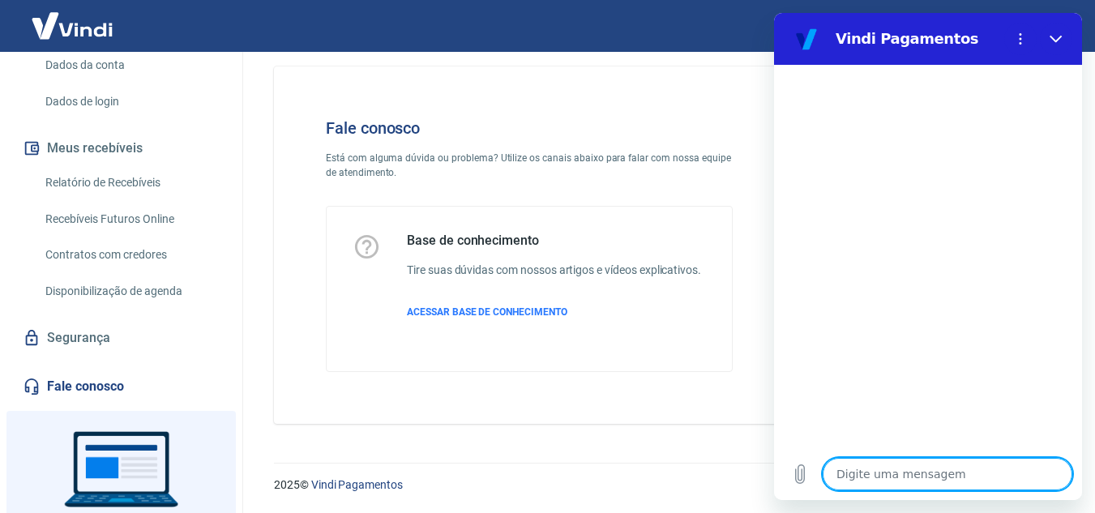
type textarea "f"
type textarea "x"
type textarea "fa"
type textarea "x"
type textarea "fal"
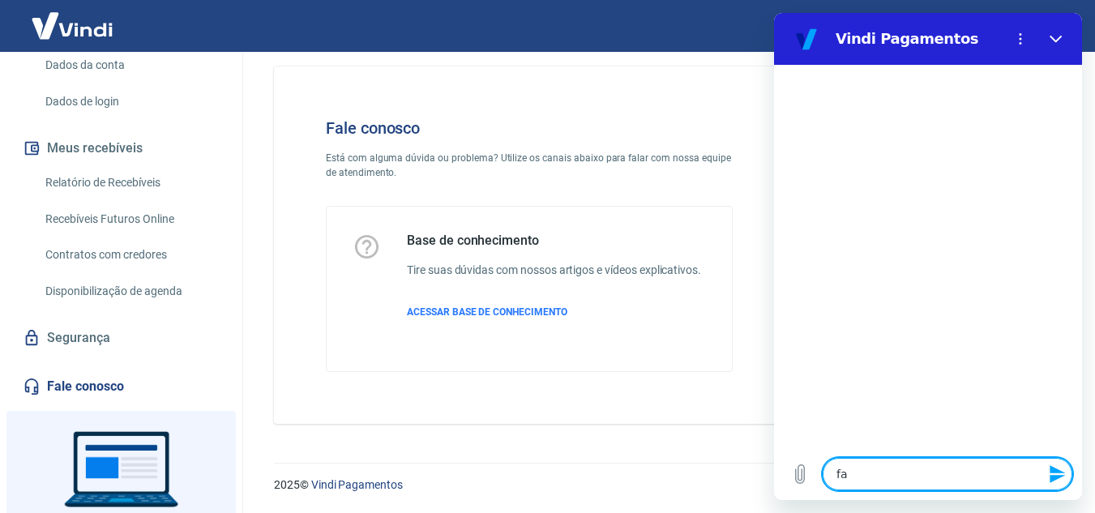
type textarea "x"
type textarea "fala"
type textarea "x"
type textarea "falar"
type textarea "x"
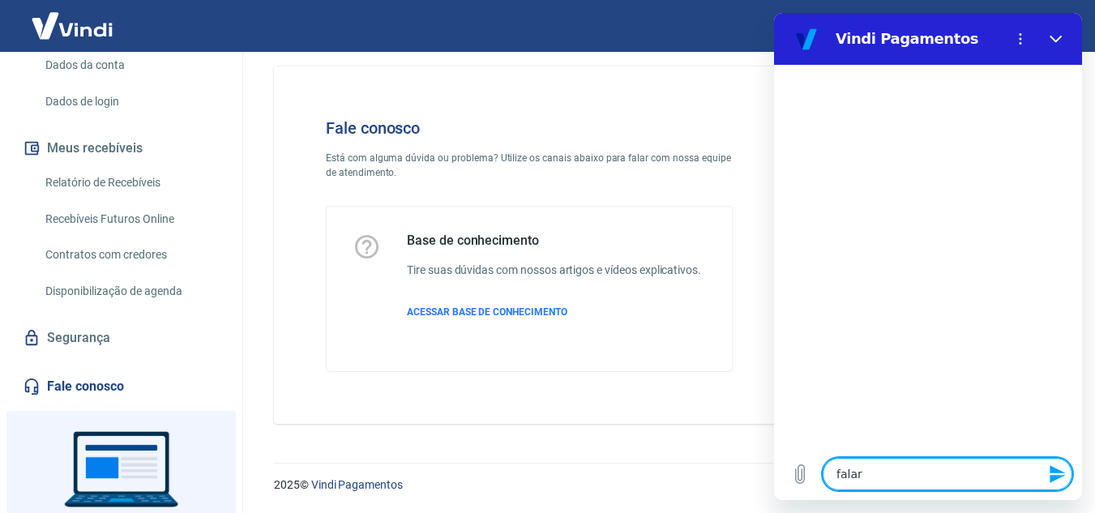
type textarea "falar"
type textarea "x"
type textarea "falar c"
type textarea "x"
type textarea "falar co"
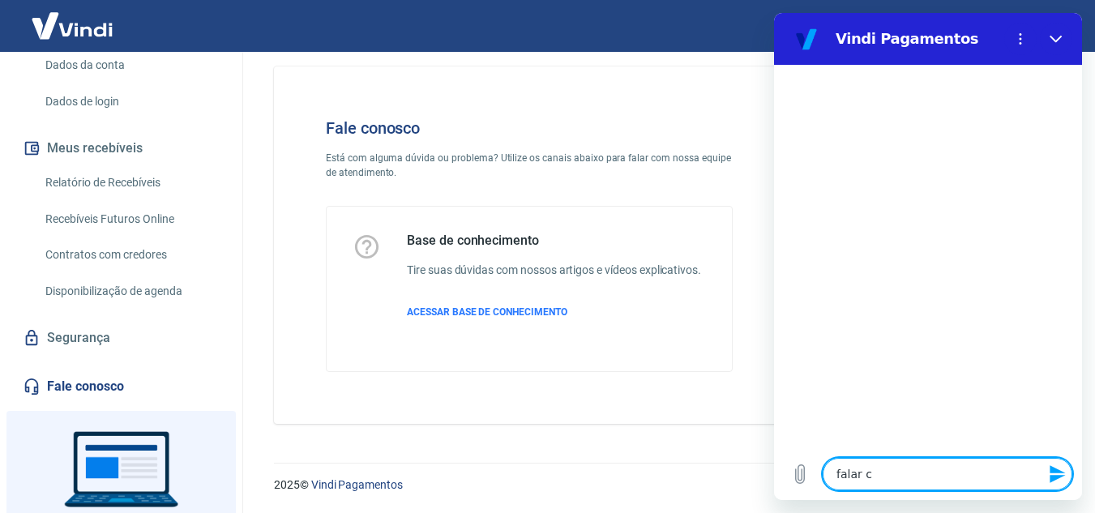
type textarea "x"
type textarea "falar com"
type textarea "x"
type textarea "falar com"
type textarea "x"
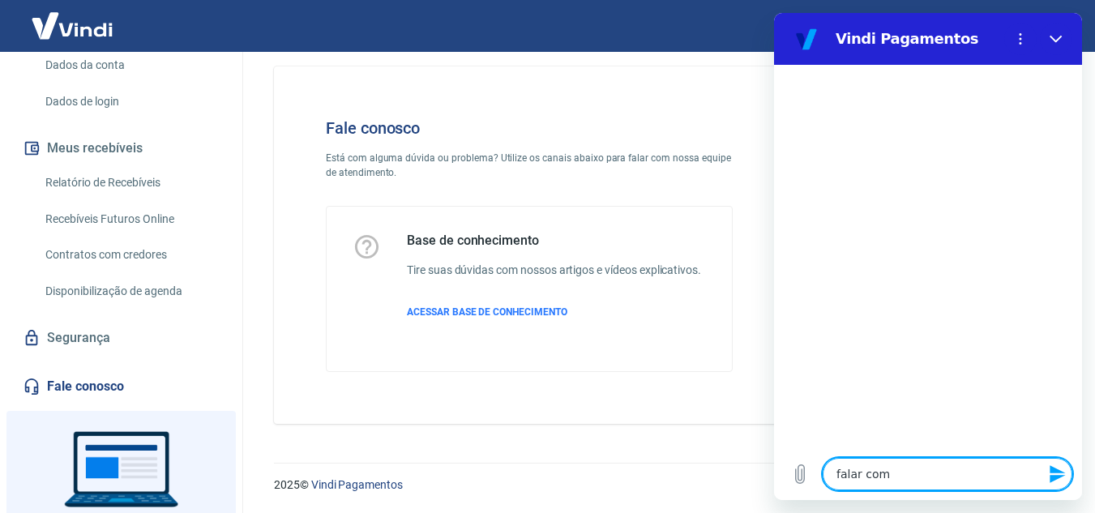
type textarea "falar com a"
type textarea "x"
type textarea "falar com at"
type textarea "x"
type textarea "falar com ate"
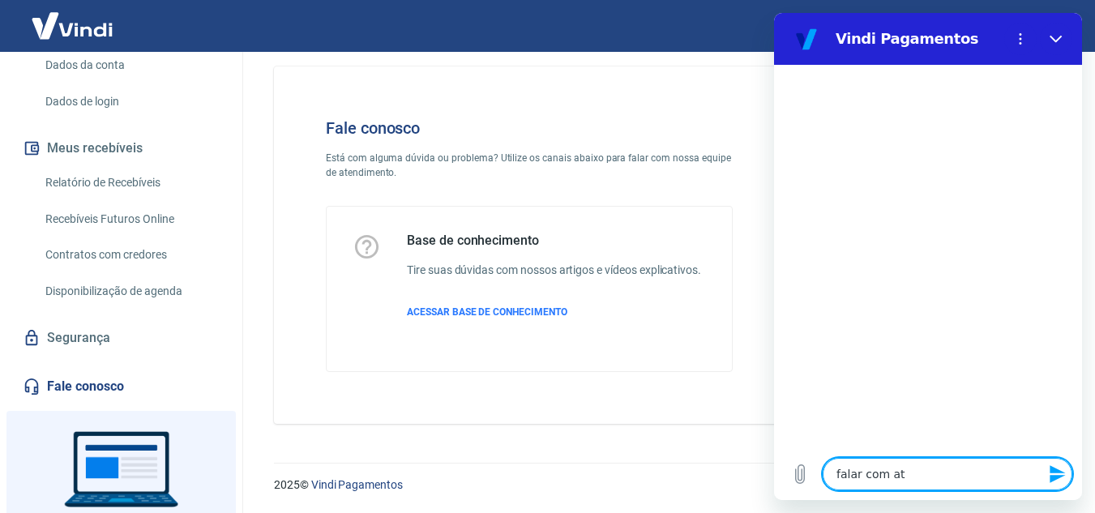
type textarea "x"
type textarea "falar com aten"
type textarea "x"
type textarea "falar com atend"
type textarea "x"
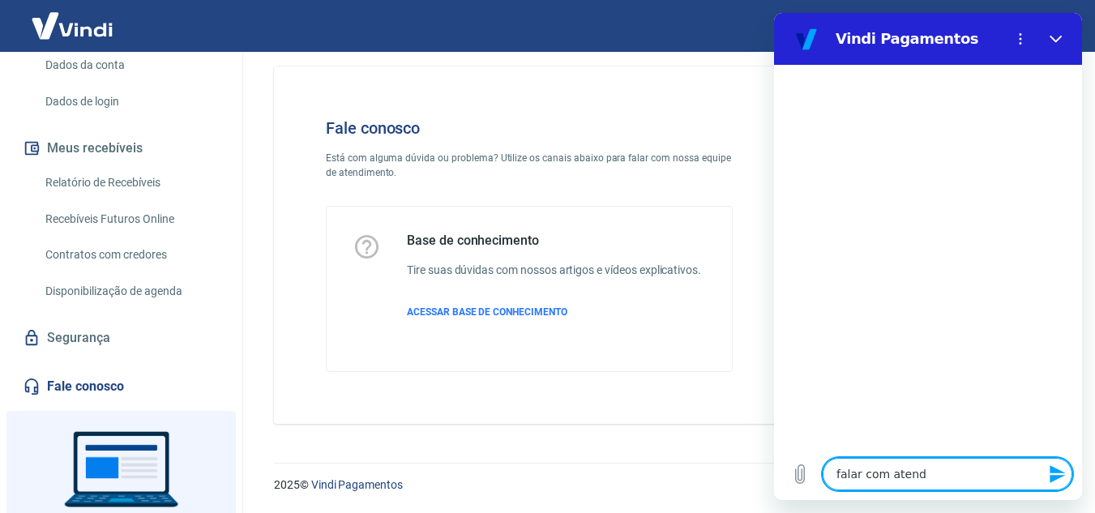
type textarea "falar com atende"
type textarea "x"
type textarea "falar com atenden"
type textarea "x"
type textarea "falar com atendent"
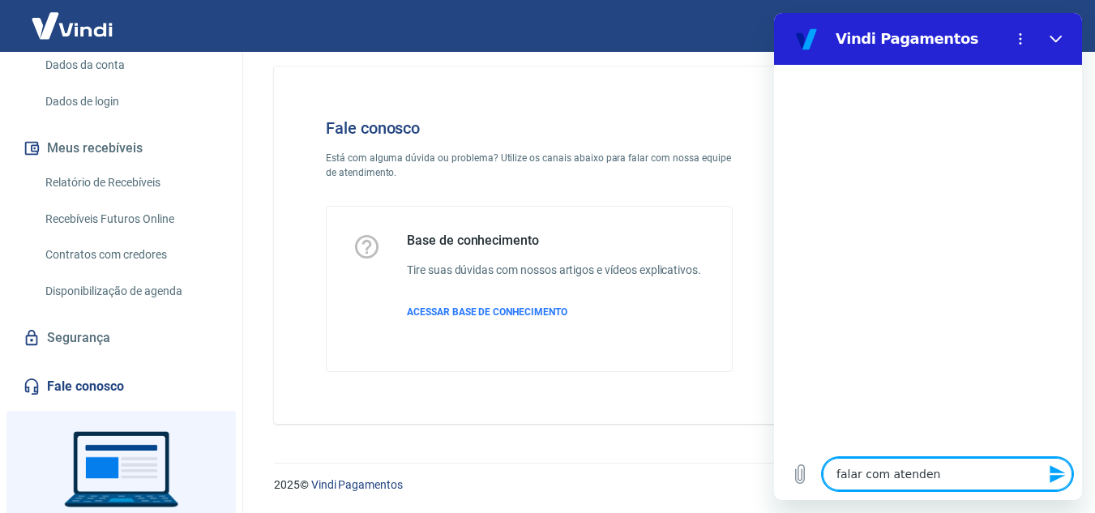
type textarea "x"
type textarea "falar com atendente"
type textarea "x"
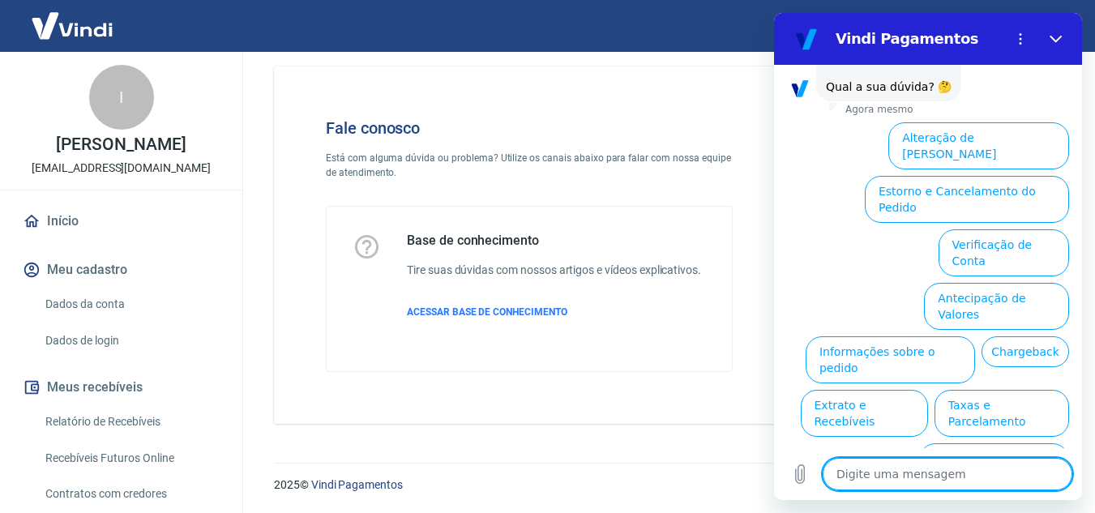
scroll to position [105, 0]
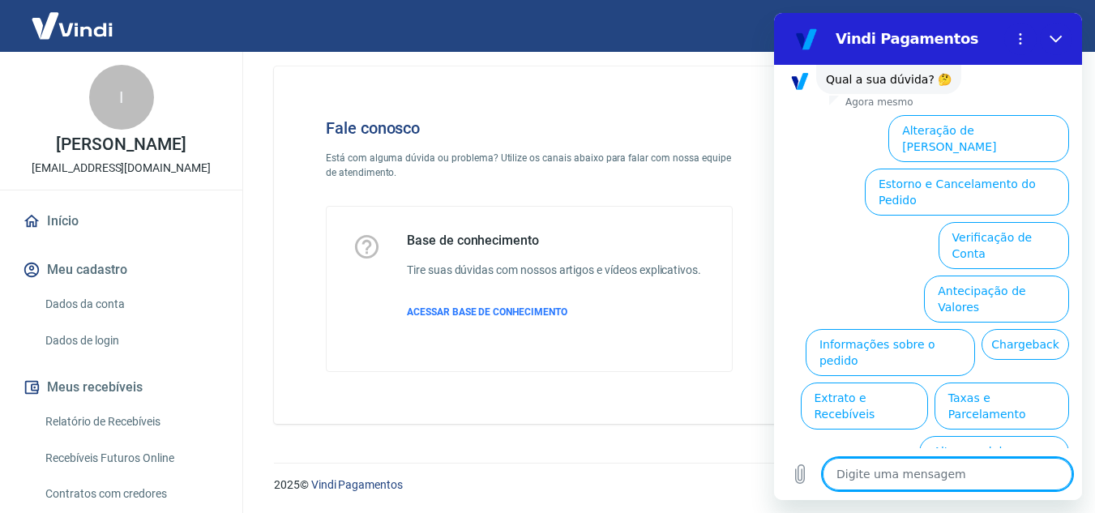
click at [83, 22] on img at bounding box center [71, 25] width 105 height 49
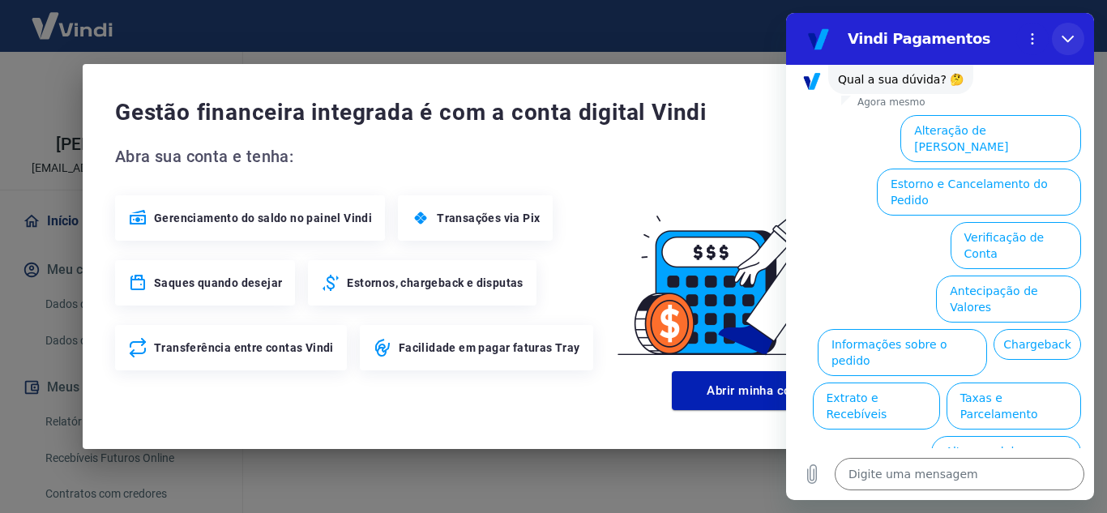
click at [1065, 41] on icon "Fechar" at bounding box center [1068, 38] width 13 height 13
type textarea "x"
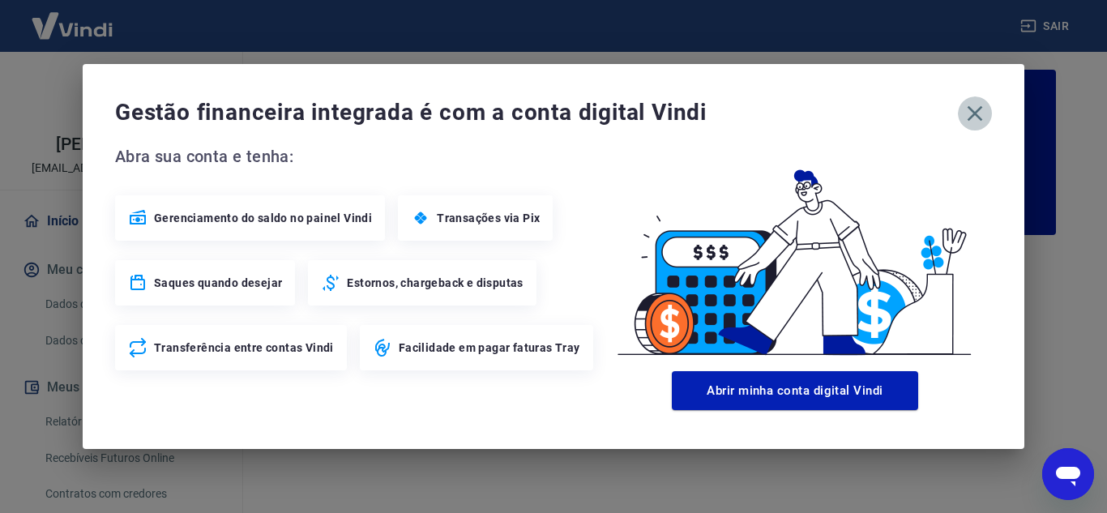
click at [979, 108] on icon "button" at bounding box center [975, 114] width 26 height 26
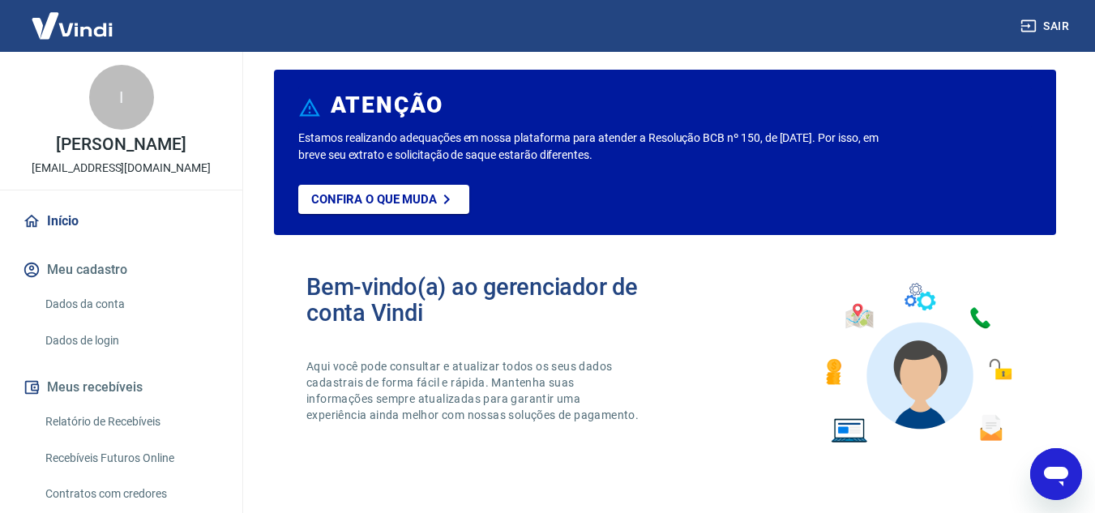
scroll to position [327, 0]
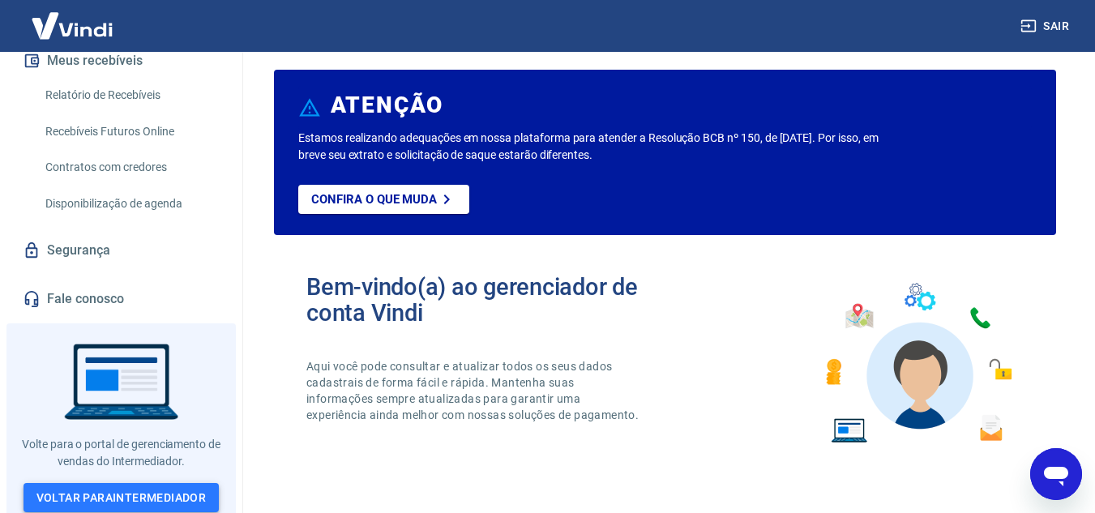
click at [105, 491] on link "Voltar para Intermediador" at bounding box center [122, 498] width 196 height 30
